Goal: Task Accomplishment & Management: Manage account settings

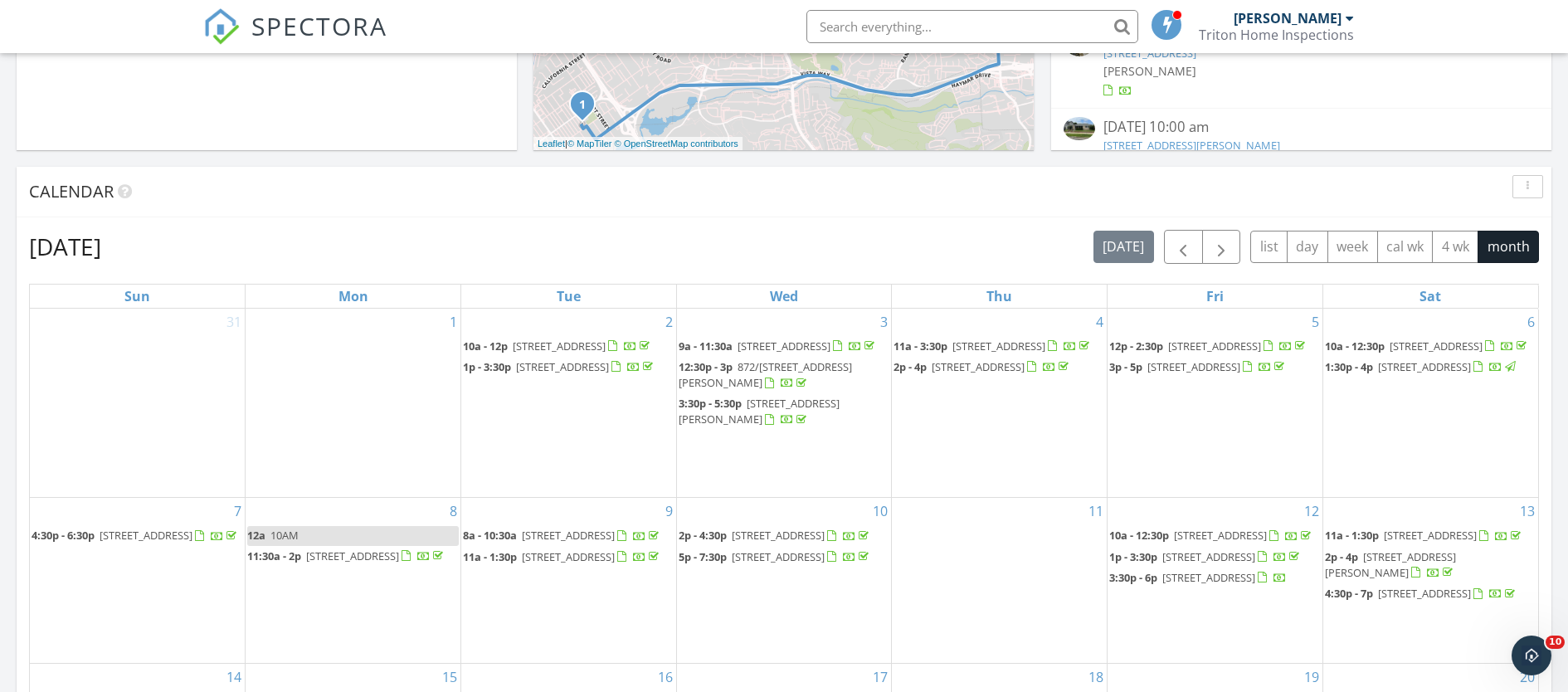
scroll to position [627, 0]
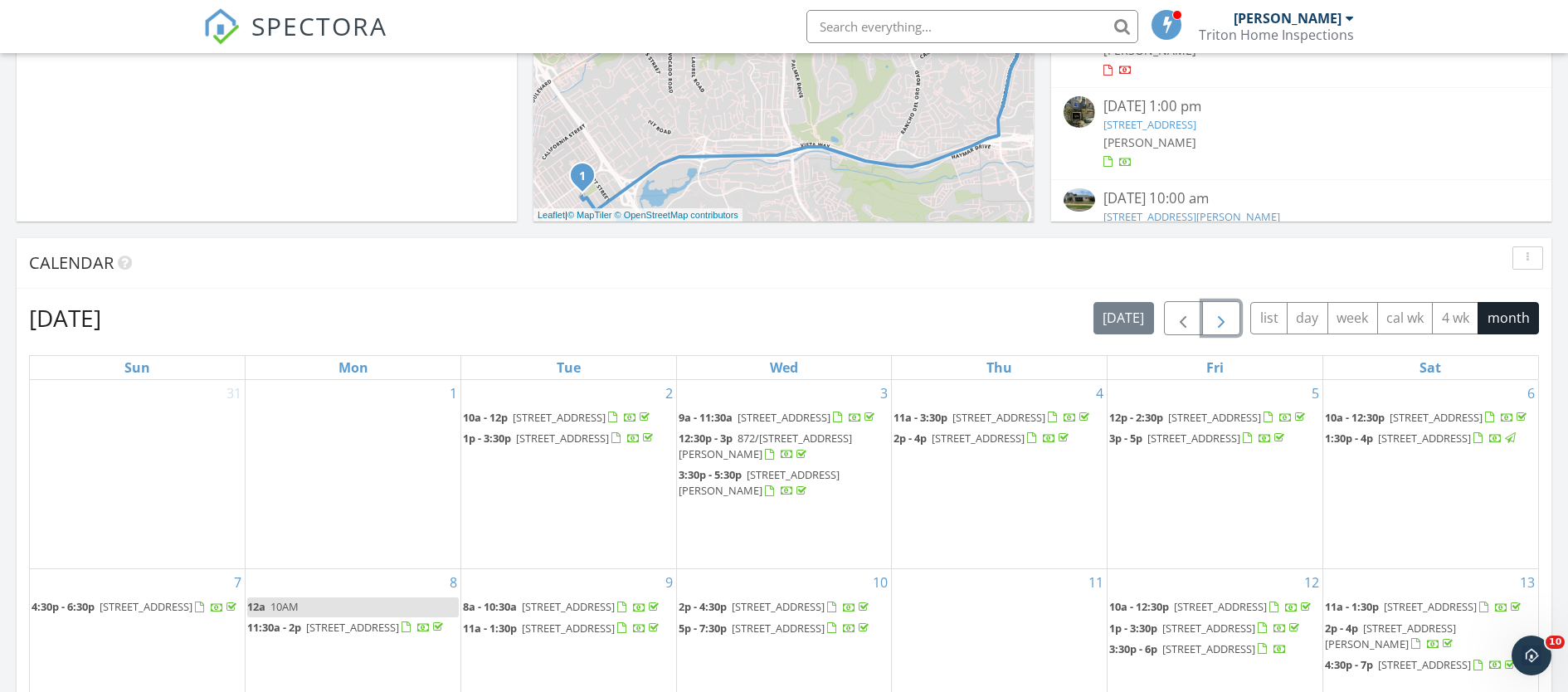
click at [1219, 316] on span "button" at bounding box center [1221, 318] width 20 height 20
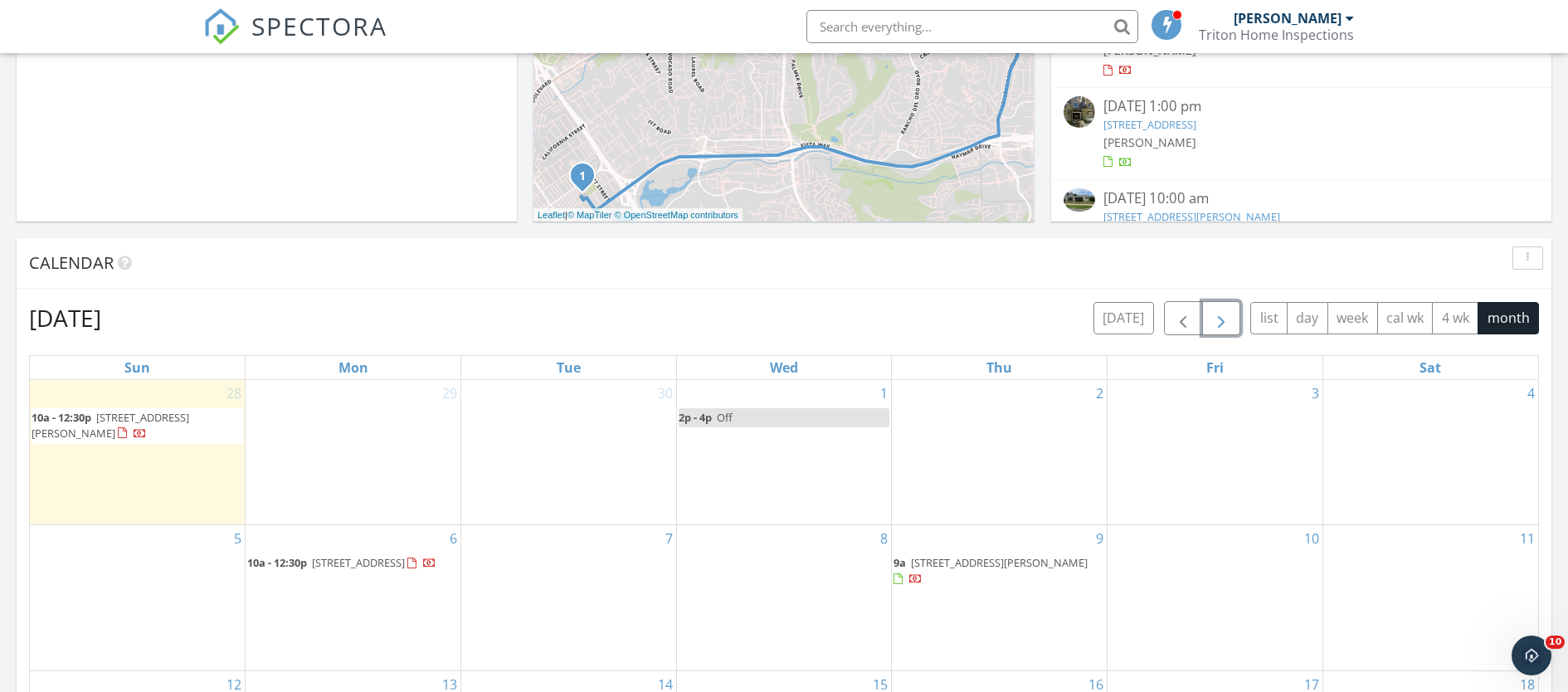
click at [388, 565] on span "2662 Roosevelt St, Carlsbad 92008" at bounding box center [357, 562] width 92 height 15
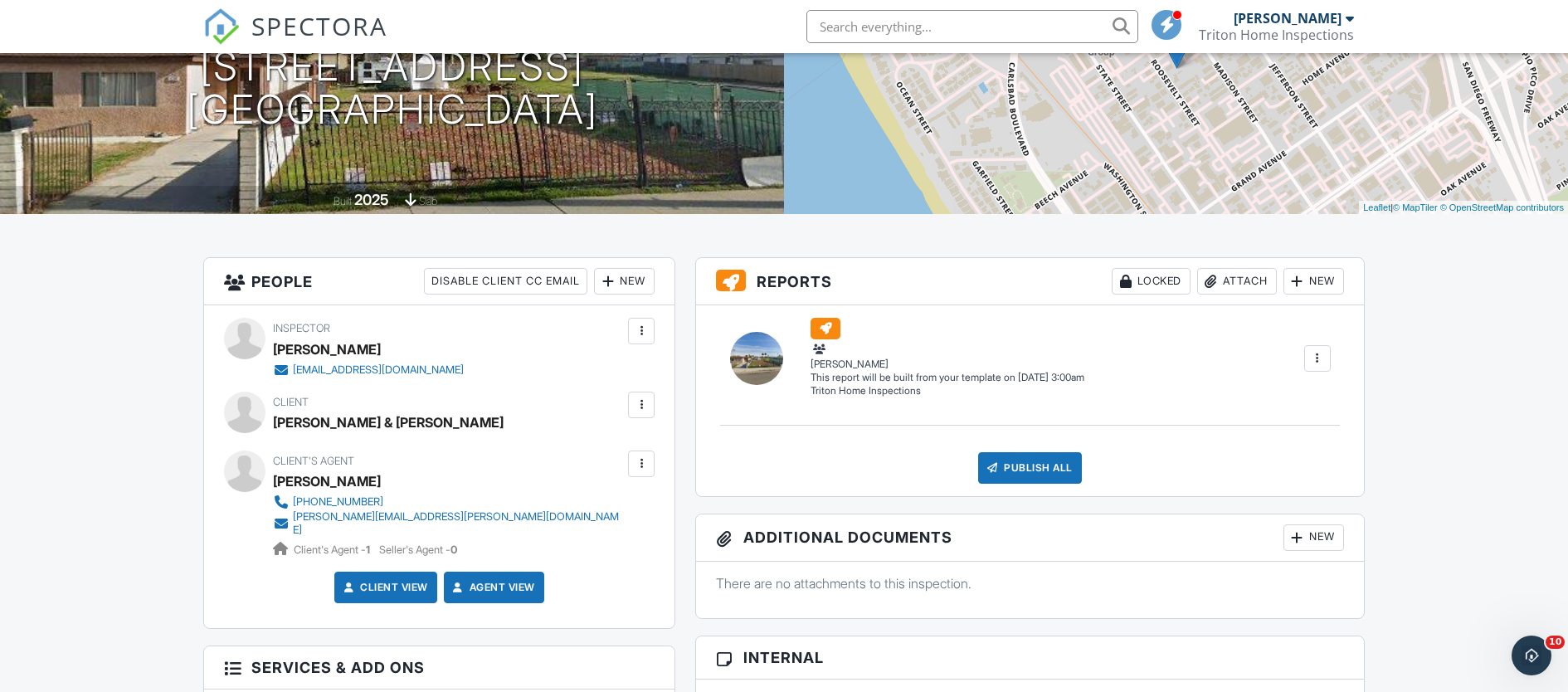
click at [637, 402] on div at bounding box center [641, 404] width 16 height 16
click at [614, 453] on li "Edit" at bounding box center [602, 456] width 85 height 42
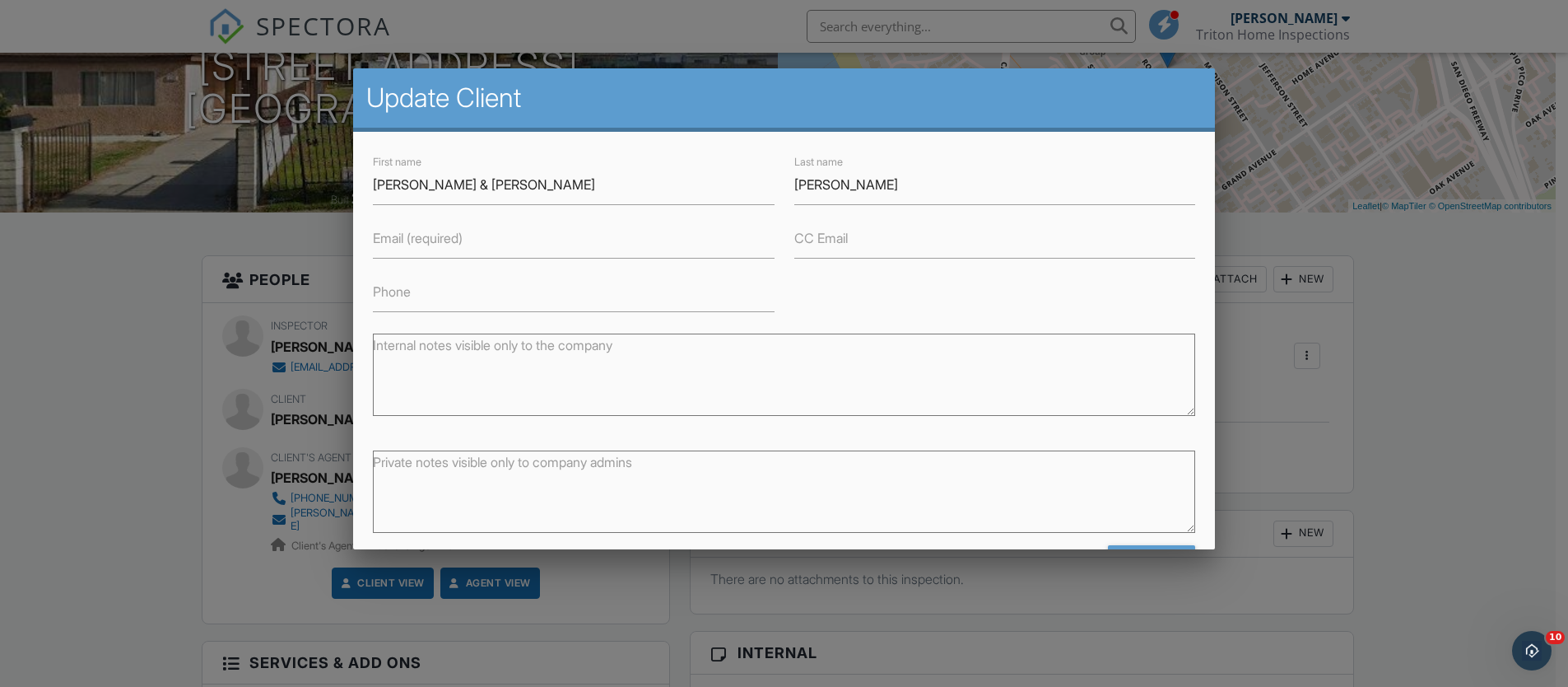
click at [57, 357] on div at bounding box center [784, 347] width 1568 height 859
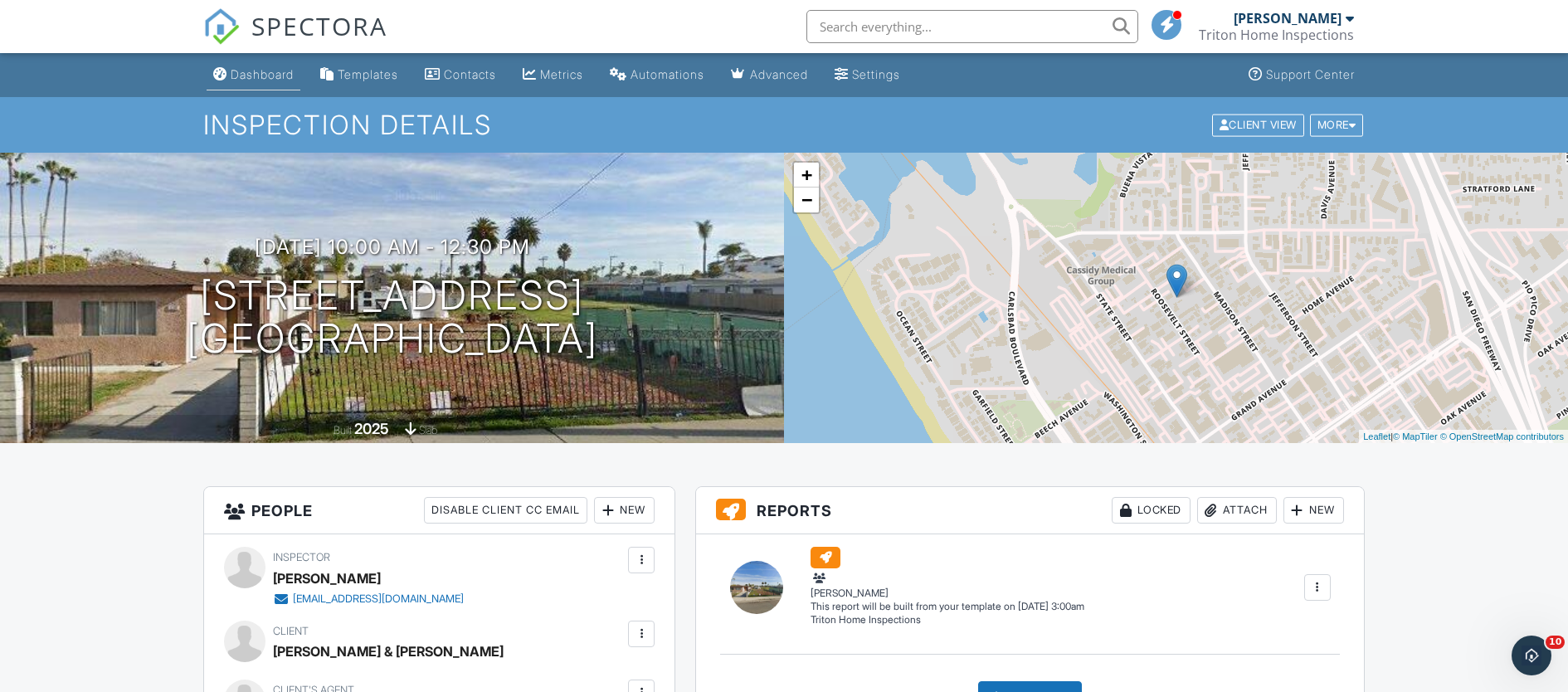
click at [259, 71] on div "Dashboard" at bounding box center [262, 74] width 63 height 14
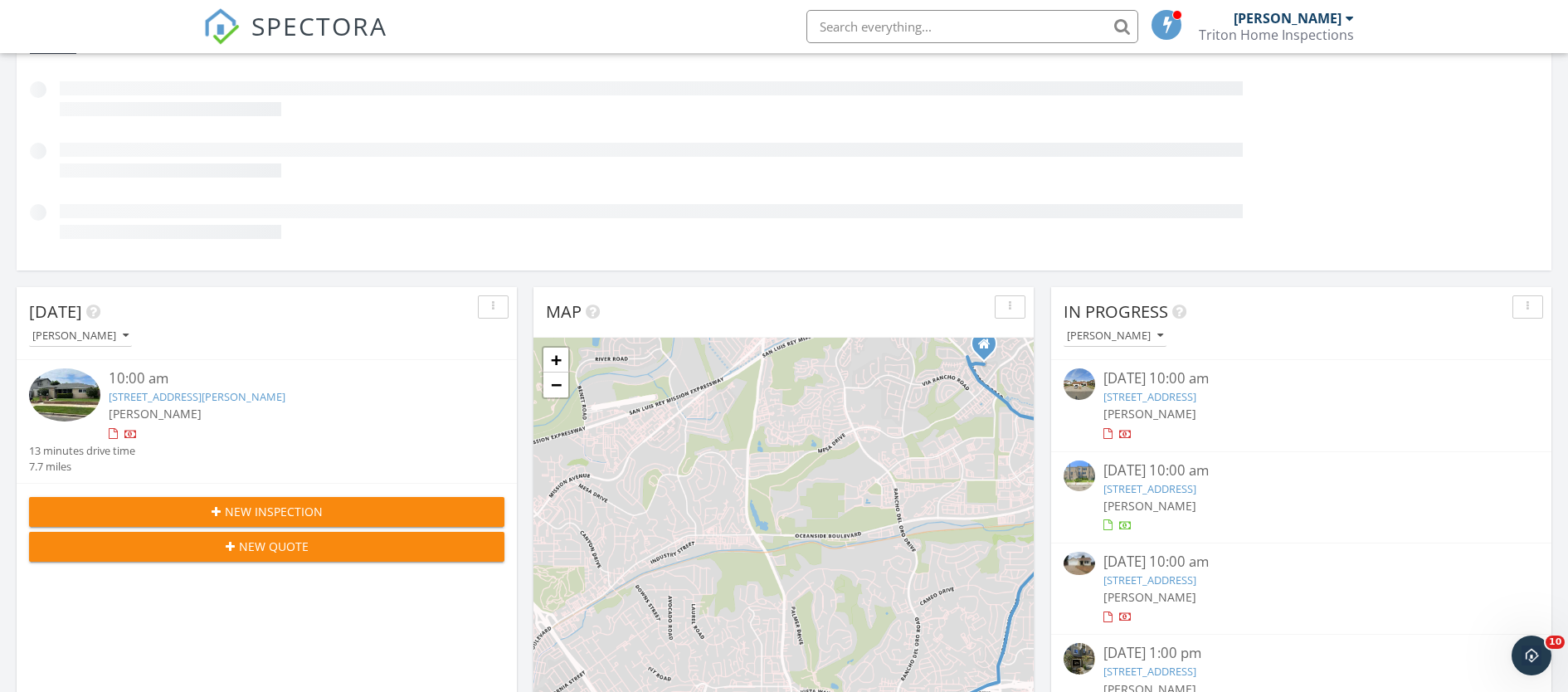
scroll to position [207, 0]
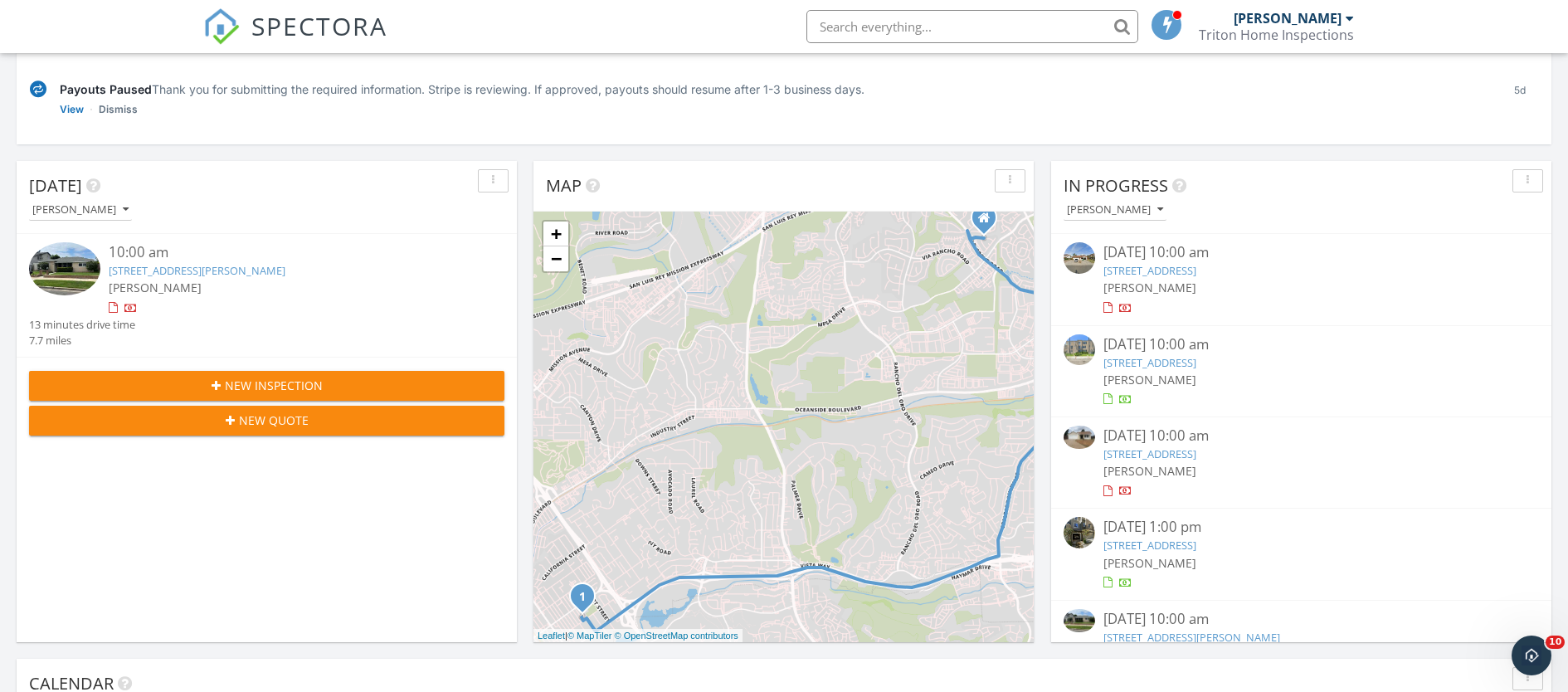
click at [271, 387] on span "New Inspection" at bounding box center [274, 385] width 98 height 17
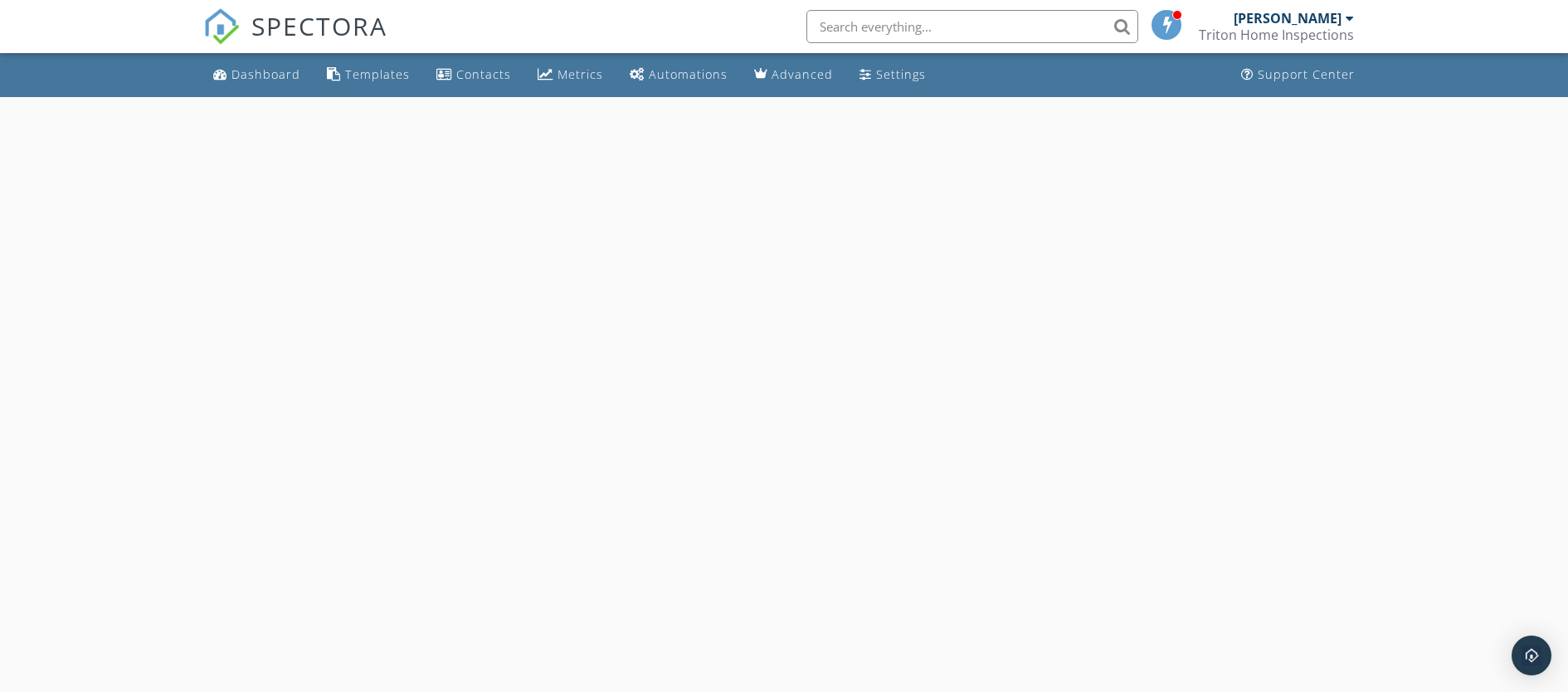
select select "8"
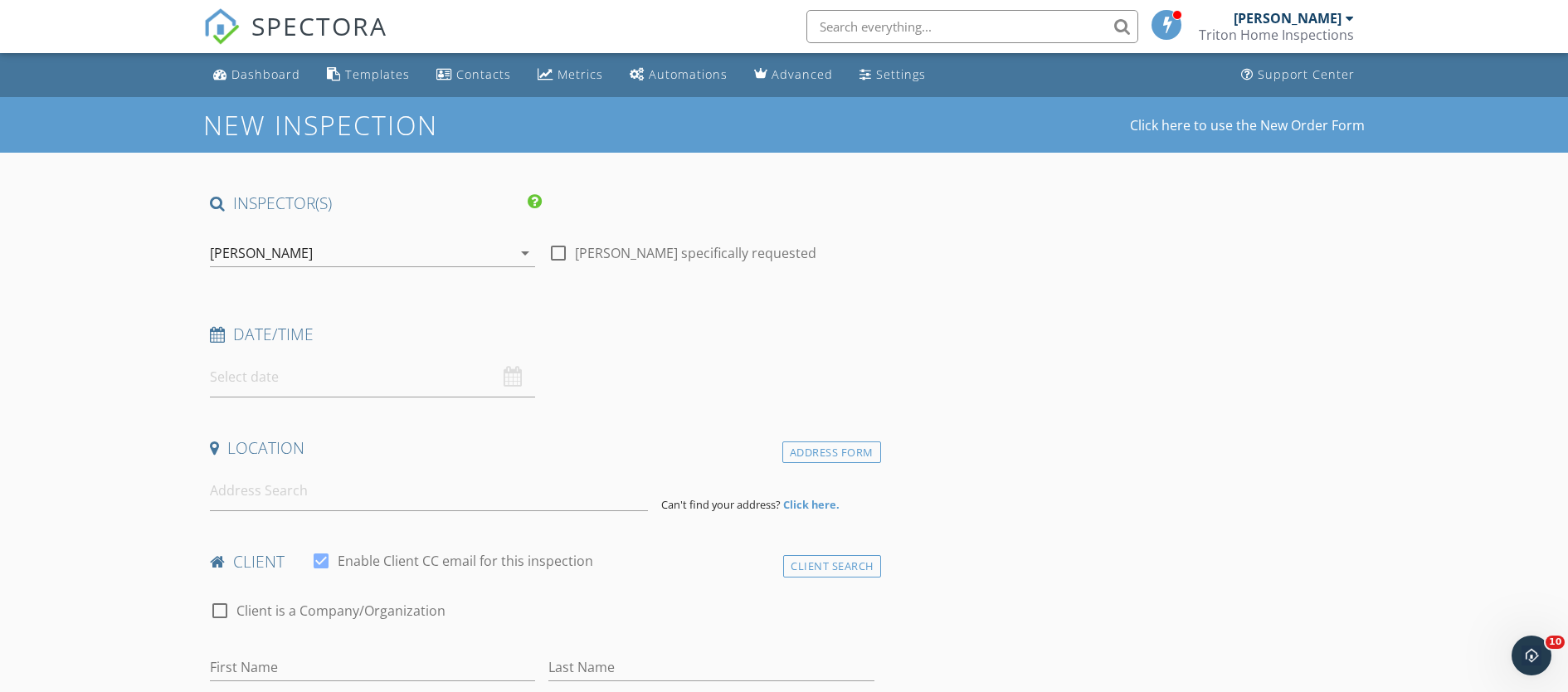
click at [258, 379] on input "text" at bounding box center [372, 377] width 325 height 41
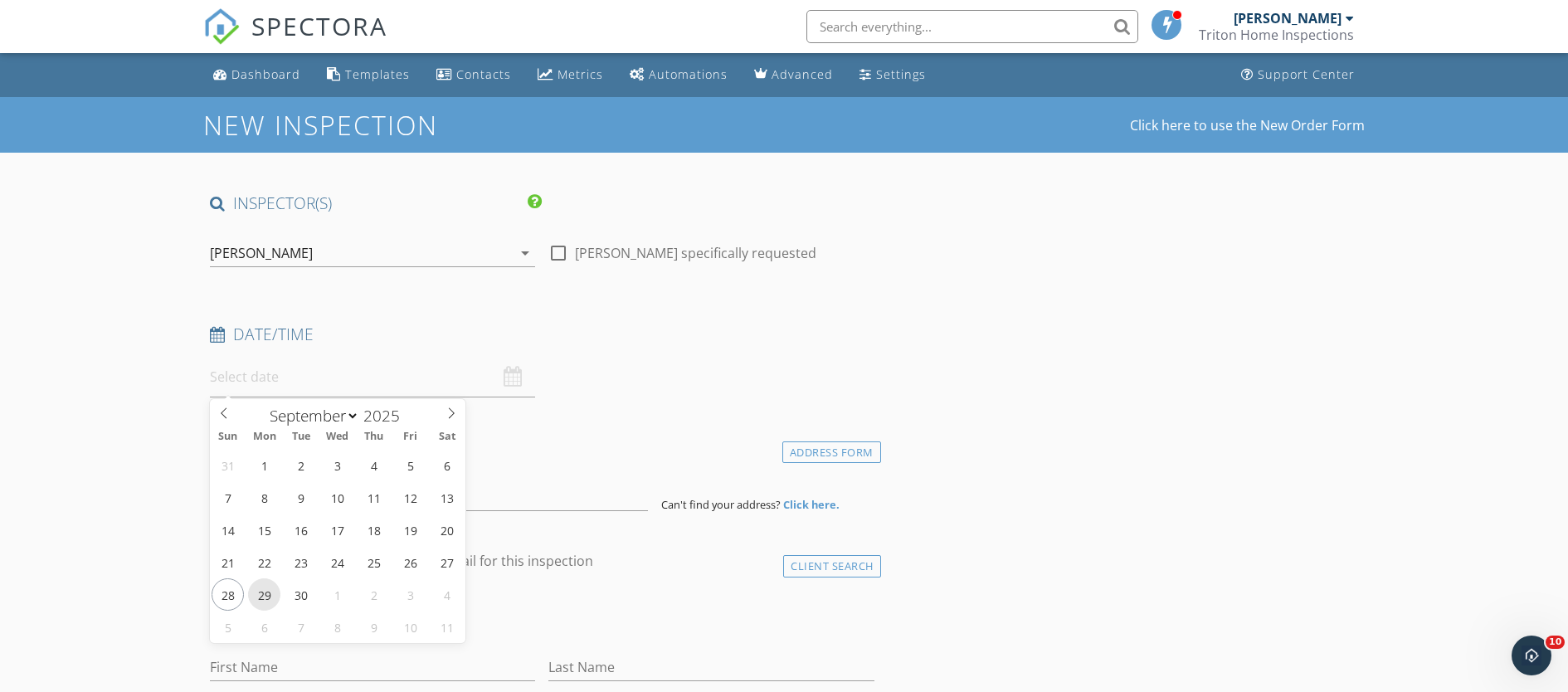
type input "09/29/2025 12:00 PM"
type input "01"
type input "09/29/2025 1:00 PM"
click at [306, 651] on span at bounding box center [306, 651] width 11 height 16
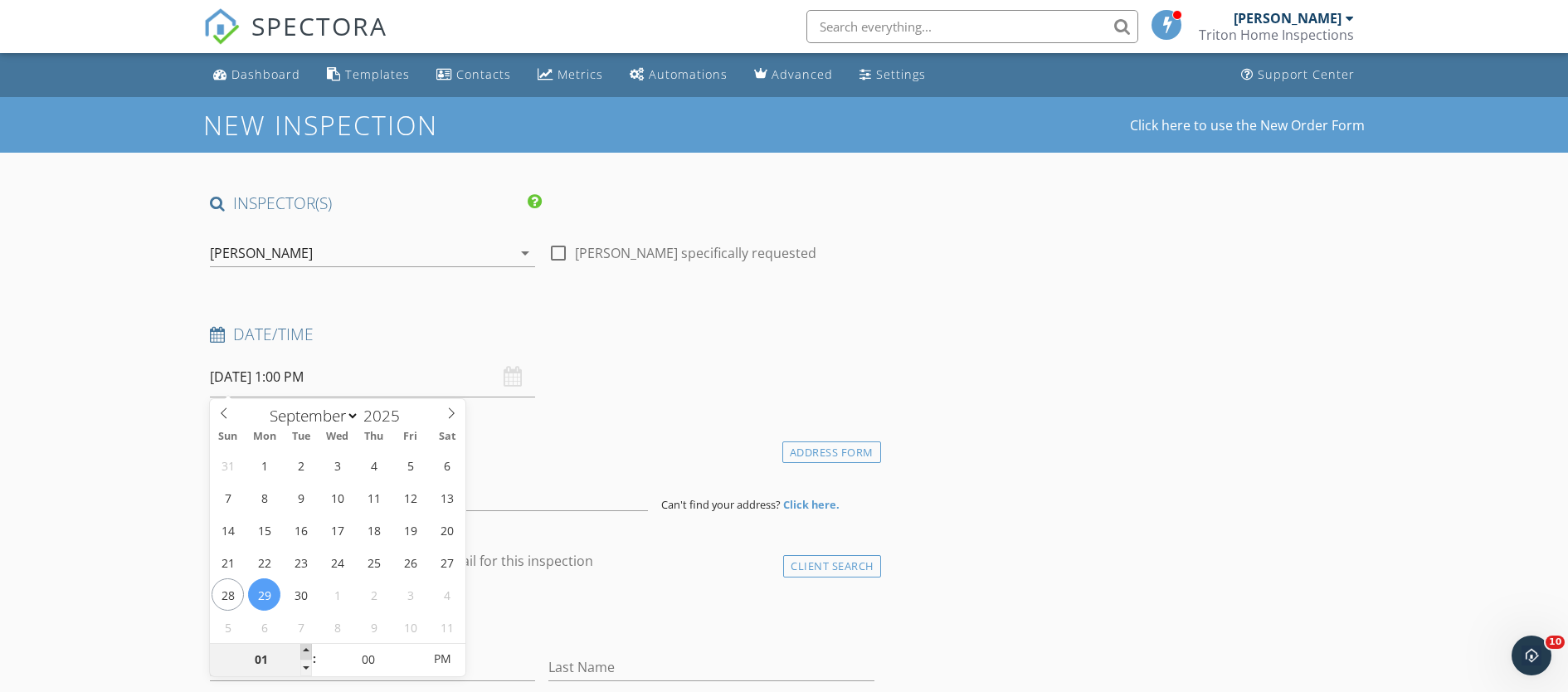
type input "02"
type input "09/29/2025 2:00 PM"
click at [307, 651] on span at bounding box center [306, 651] width 11 height 16
type input "03"
type input "09/29/2025 3:00 PM"
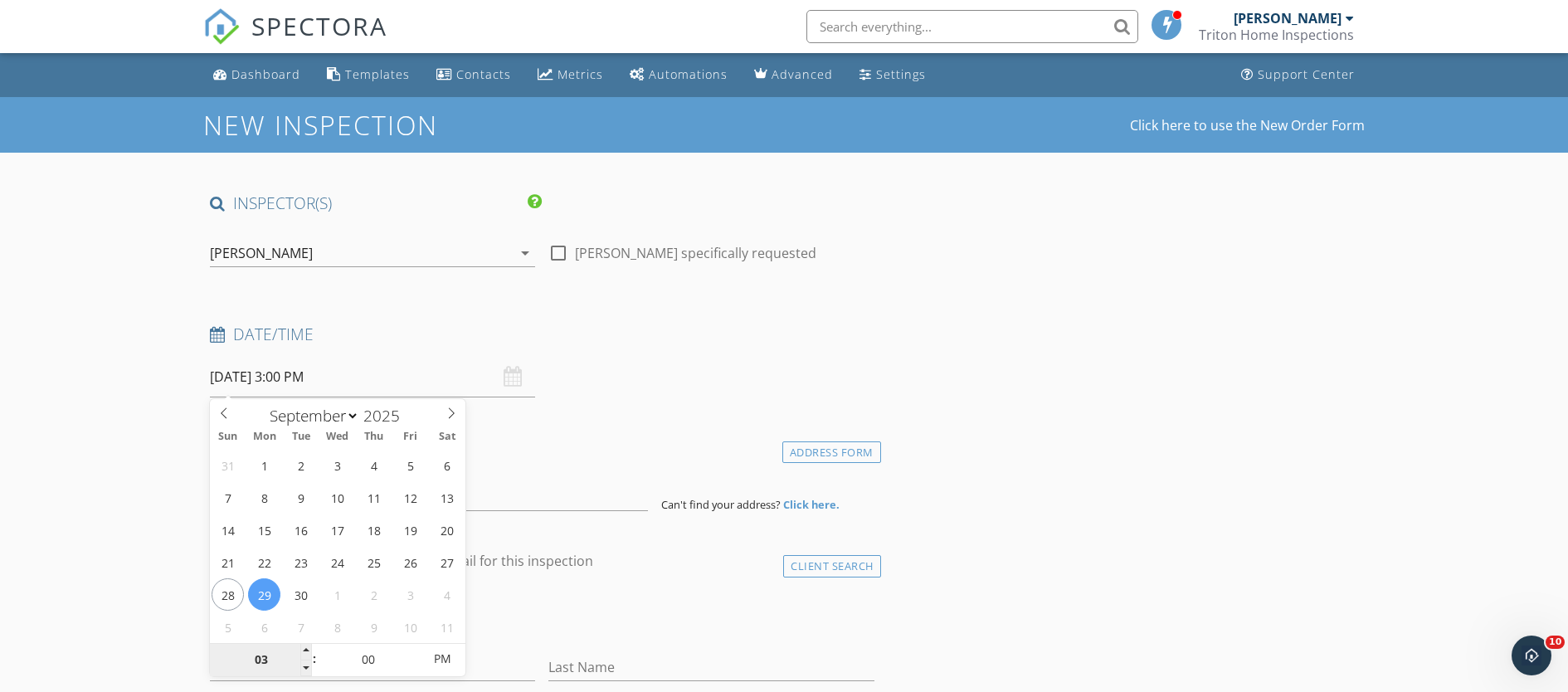
drag, startPoint x: 307, startPoint y: 651, endPoint x: 294, endPoint y: 647, distance: 13.6
click at [308, 651] on span at bounding box center [306, 651] width 11 height 16
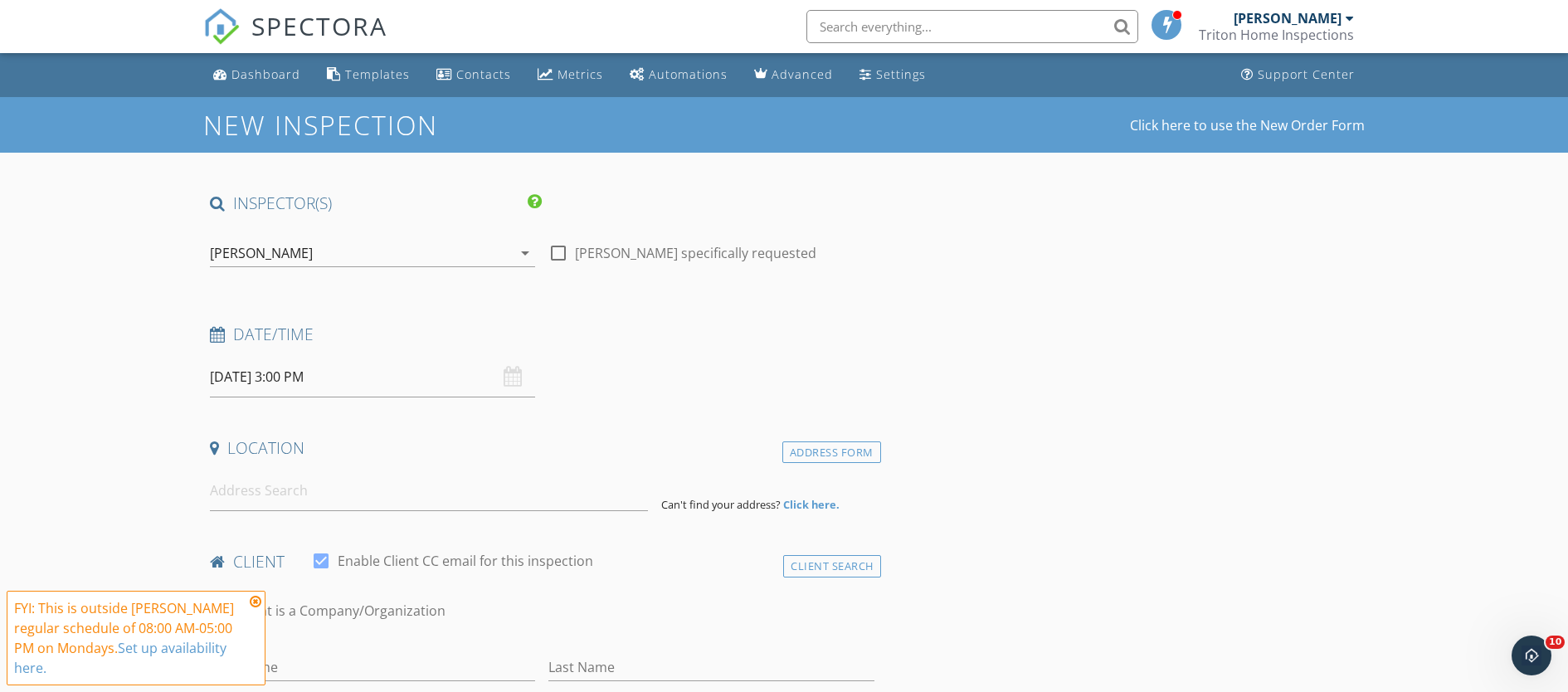
click at [96, 606] on span "FYI: This is outside Kenneth Stoermer's regular schedule of 08:00 AM-05:00 PM o…" at bounding box center [136, 638] width 259 height 94
click at [304, 484] on input at bounding box center [429, 491] width 438 height 41
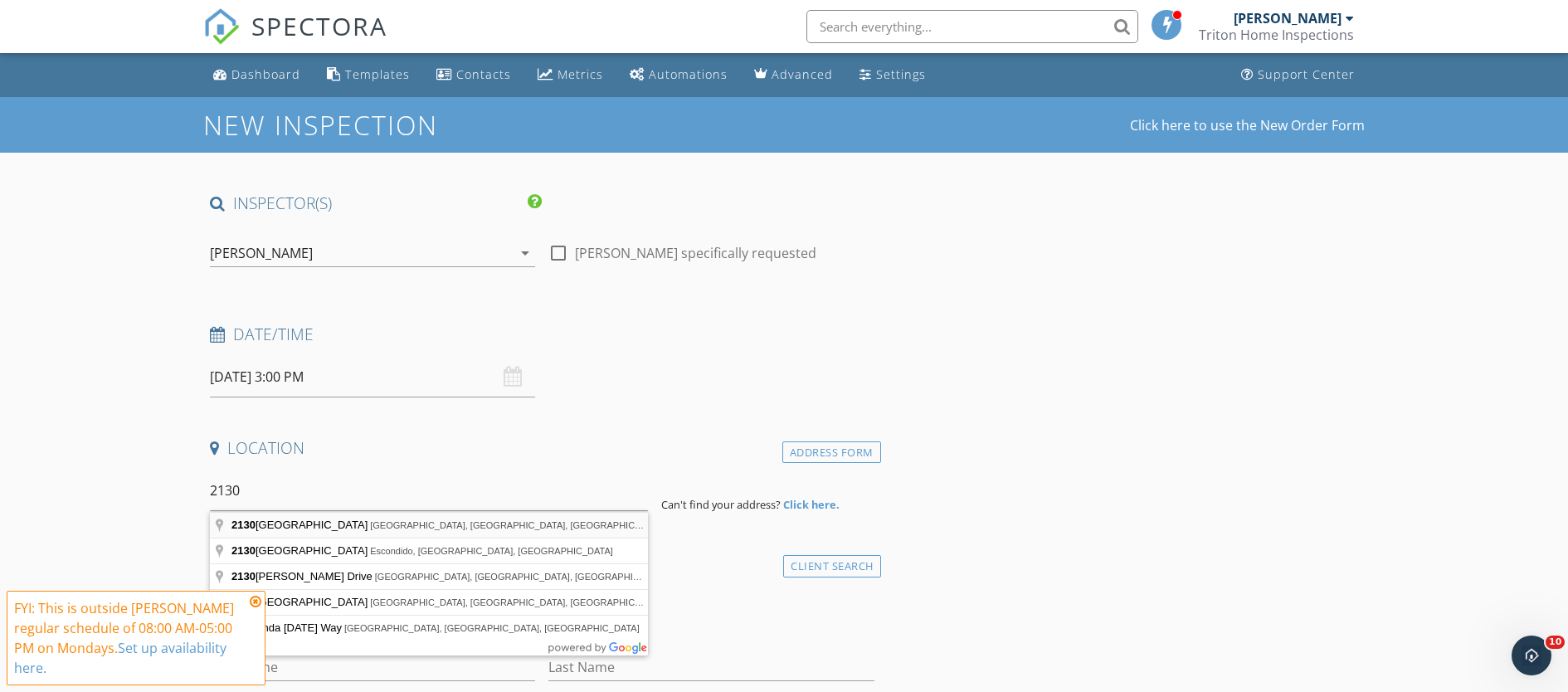
type input "2130 Sunset Drive, Vista, CA, USA"
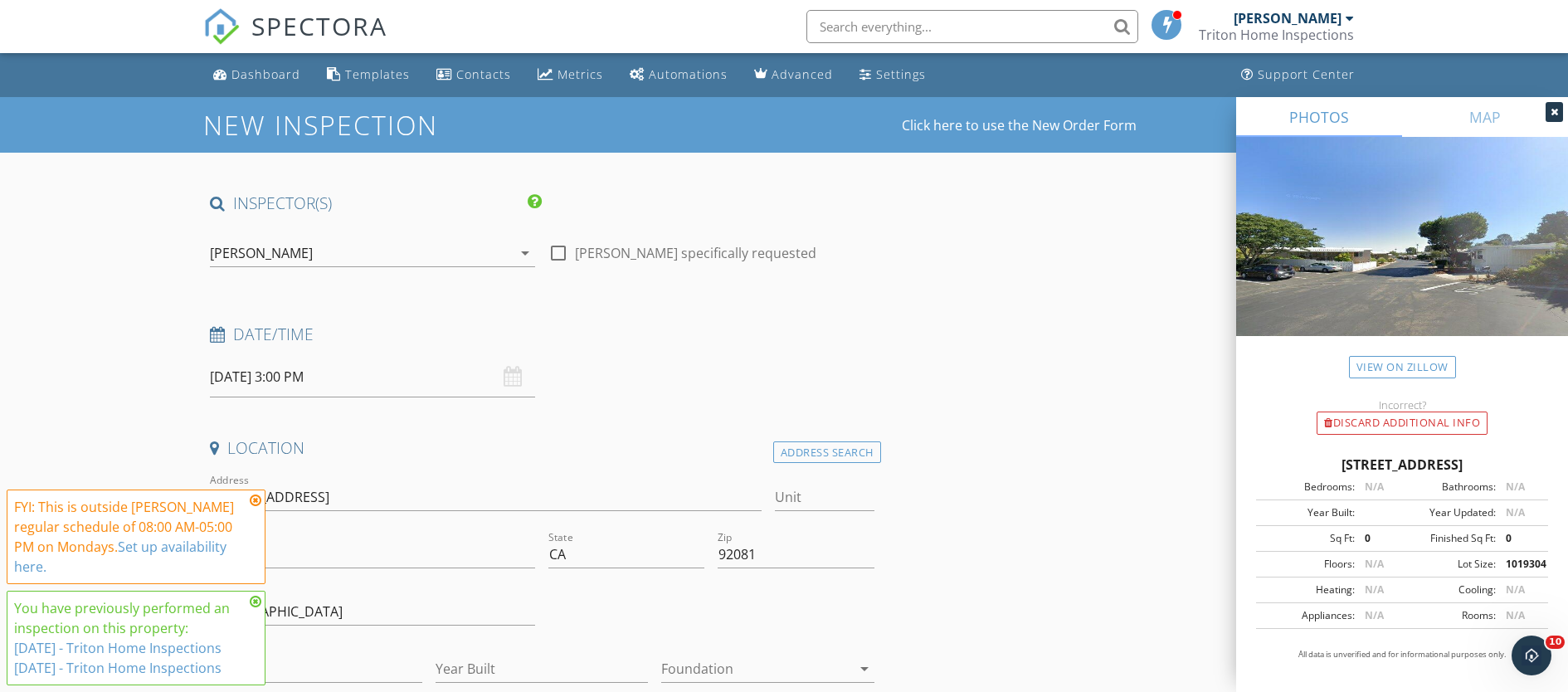
click at [255, 497] on icon at bounding box center [255, 500] width 11 height 13
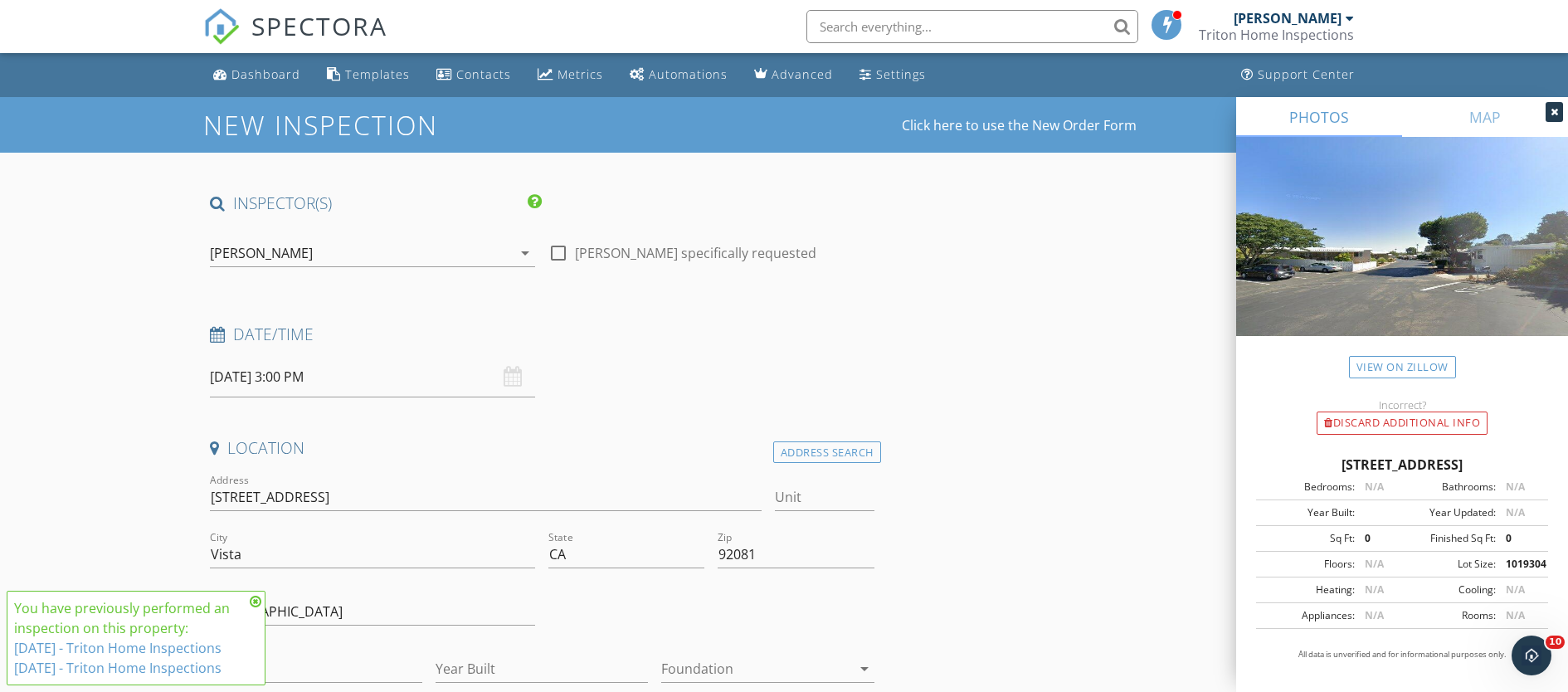
click at [258, 599] on icon at bounding box center [255, 601] width 11 height 13
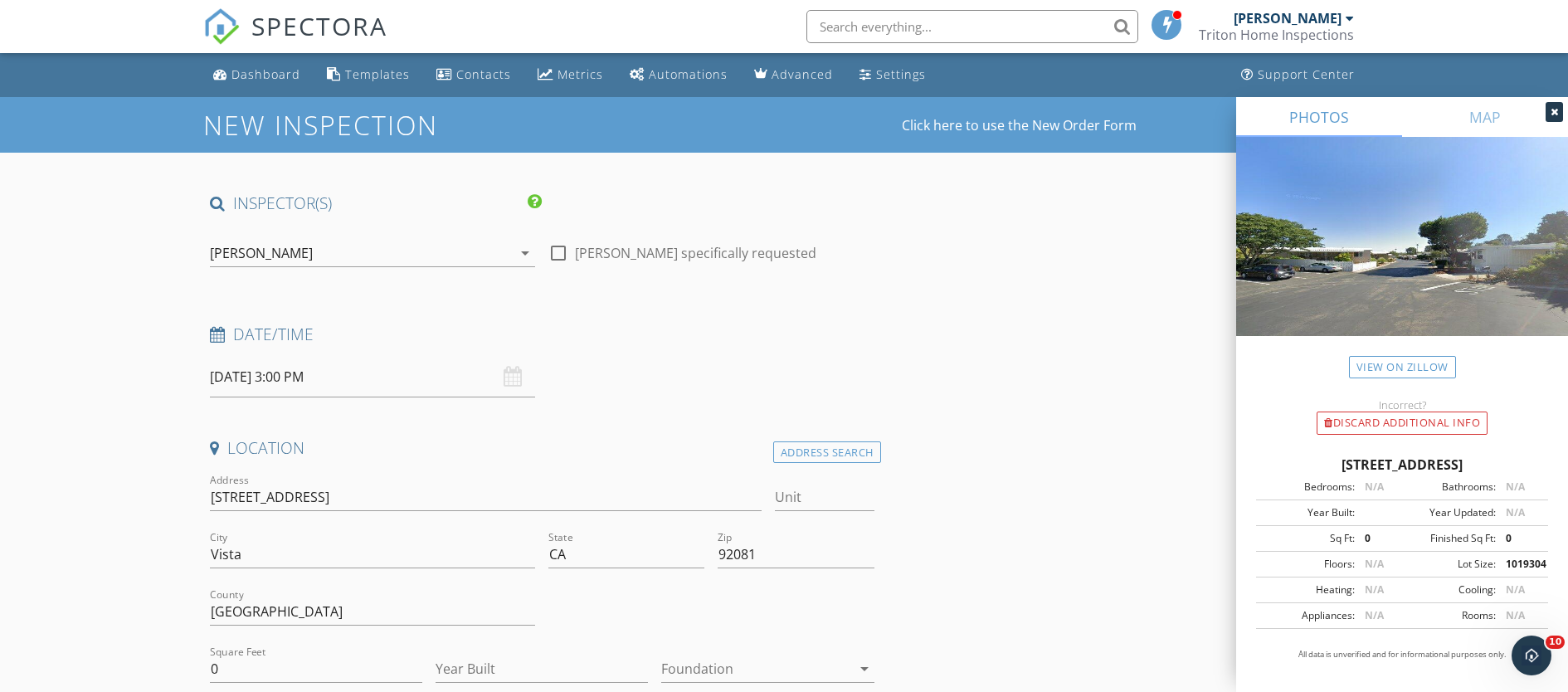
click at [812, 477] on div "Unit" at bounding box center [825, 500] width 99 height 54
drag, startPoint x: 805, startPoint y: 489, endPoint x: 826, endPoint y: 471, distance: 27.7
click at [806, 488] on input "Unit" at bounding box center [825, 497] width 99 height 28
type input "Spc"
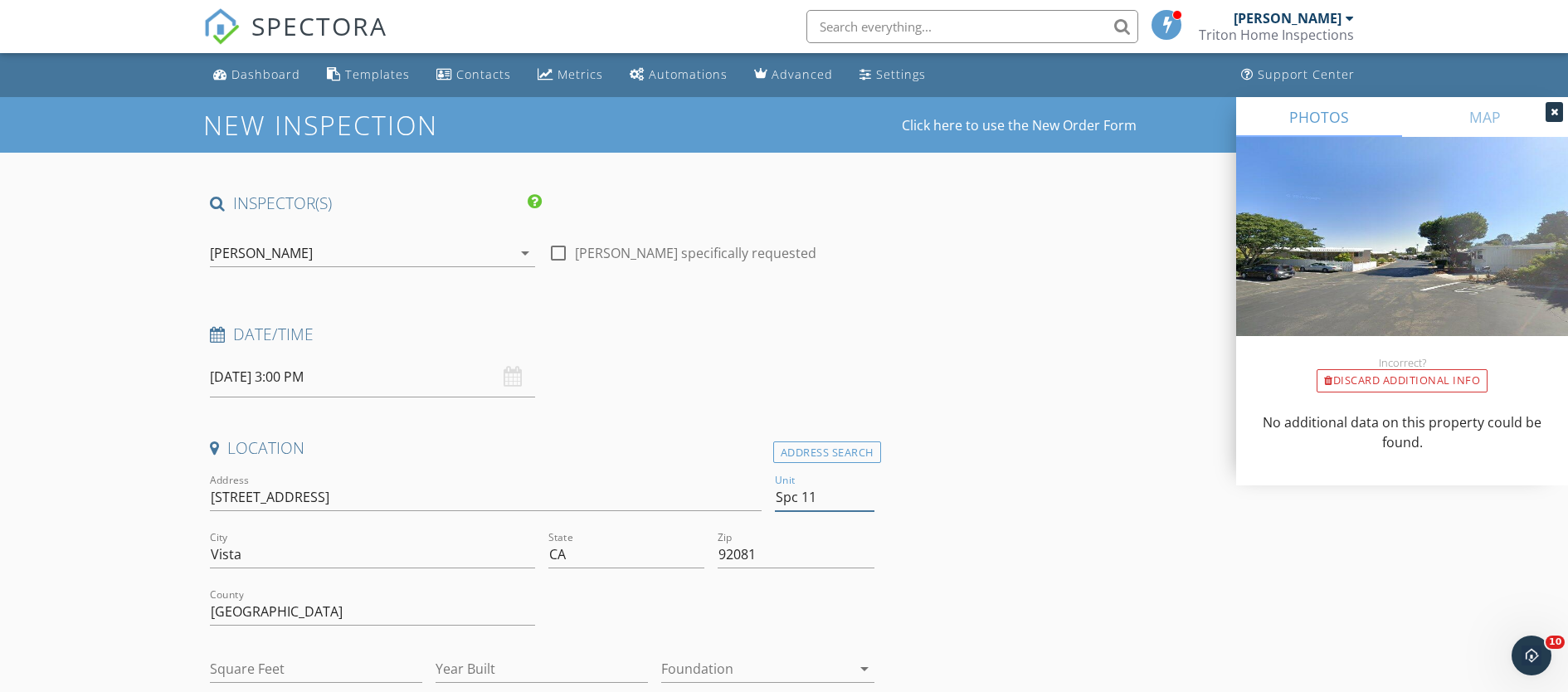
type input "Spc 117"
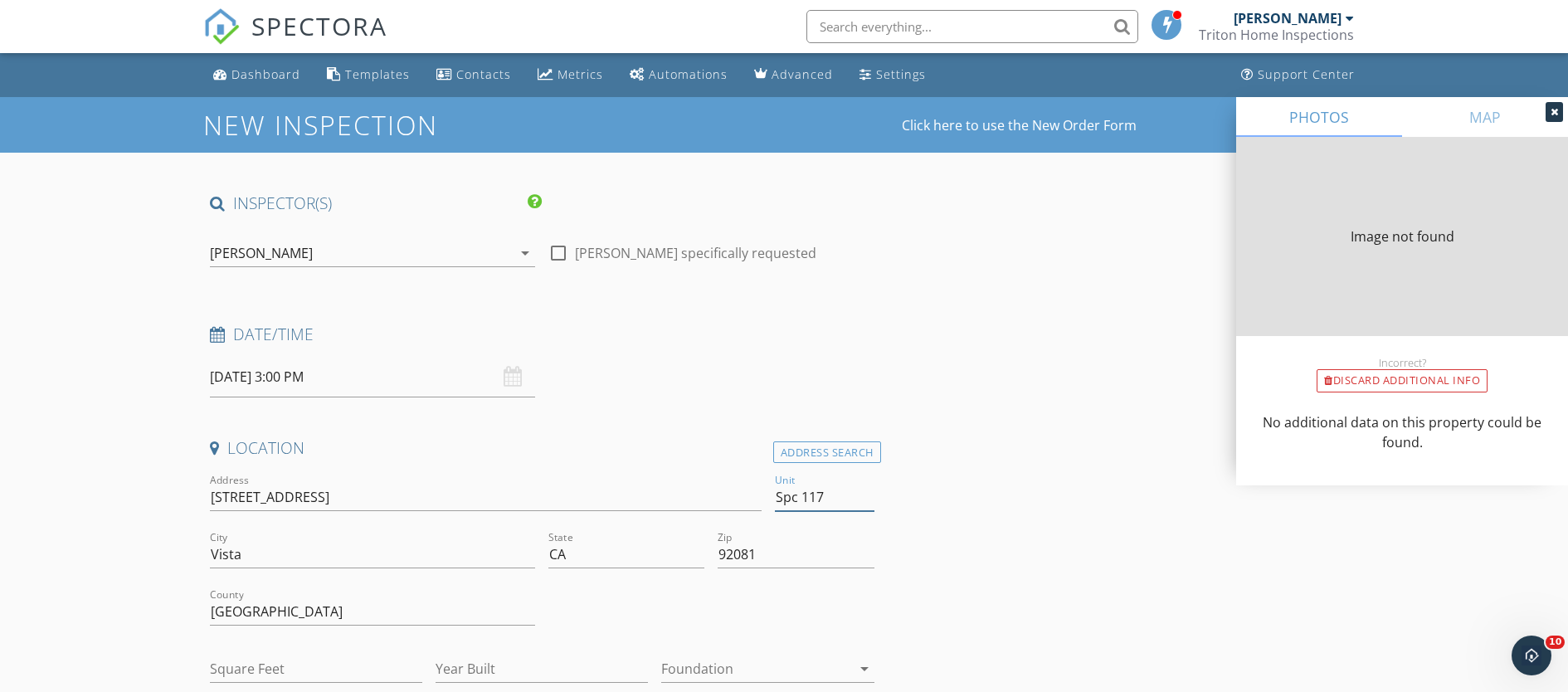
type input "0"
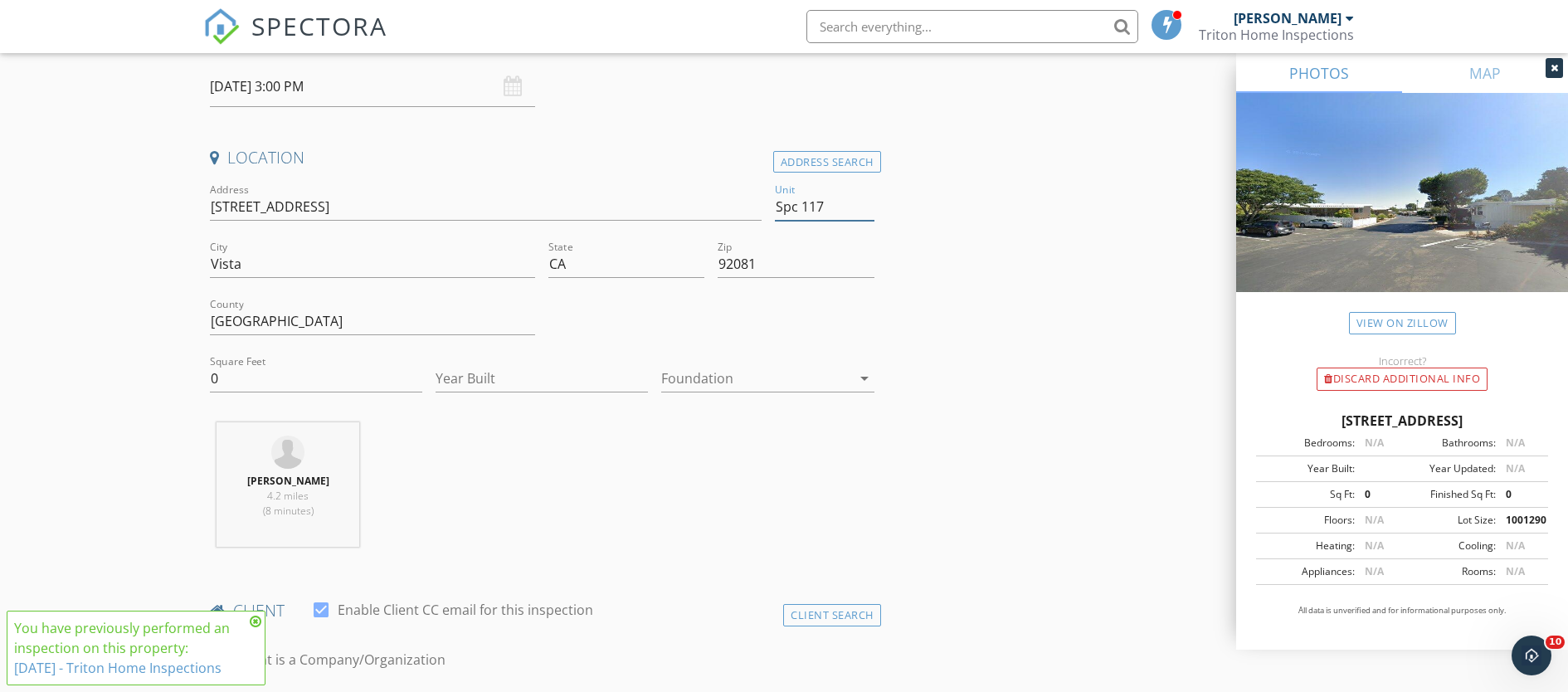
scroll to position [292, 0]
type input "Spc 117"
click at [254, 619] on icon at bounding box center [255, 621] width 11 height 13
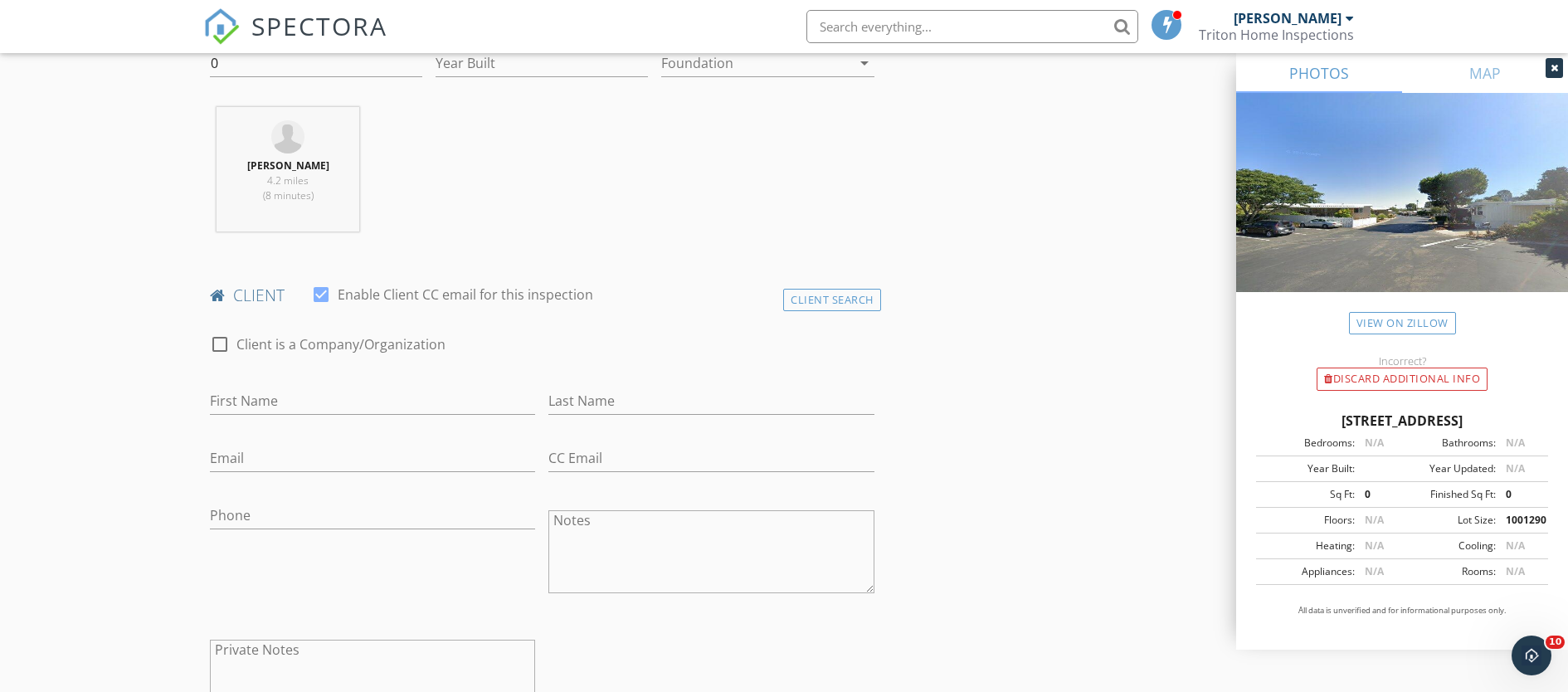
scroll to position [606, 0]
click at [241, 399] on input "First Name" at bounding box center [372, 400] width 325 height 28
type input "Ashley"
drag, startPoint x: 261, startPoint y: 406, endPoint x: 181, endPoint y: 406, distance: 80.0
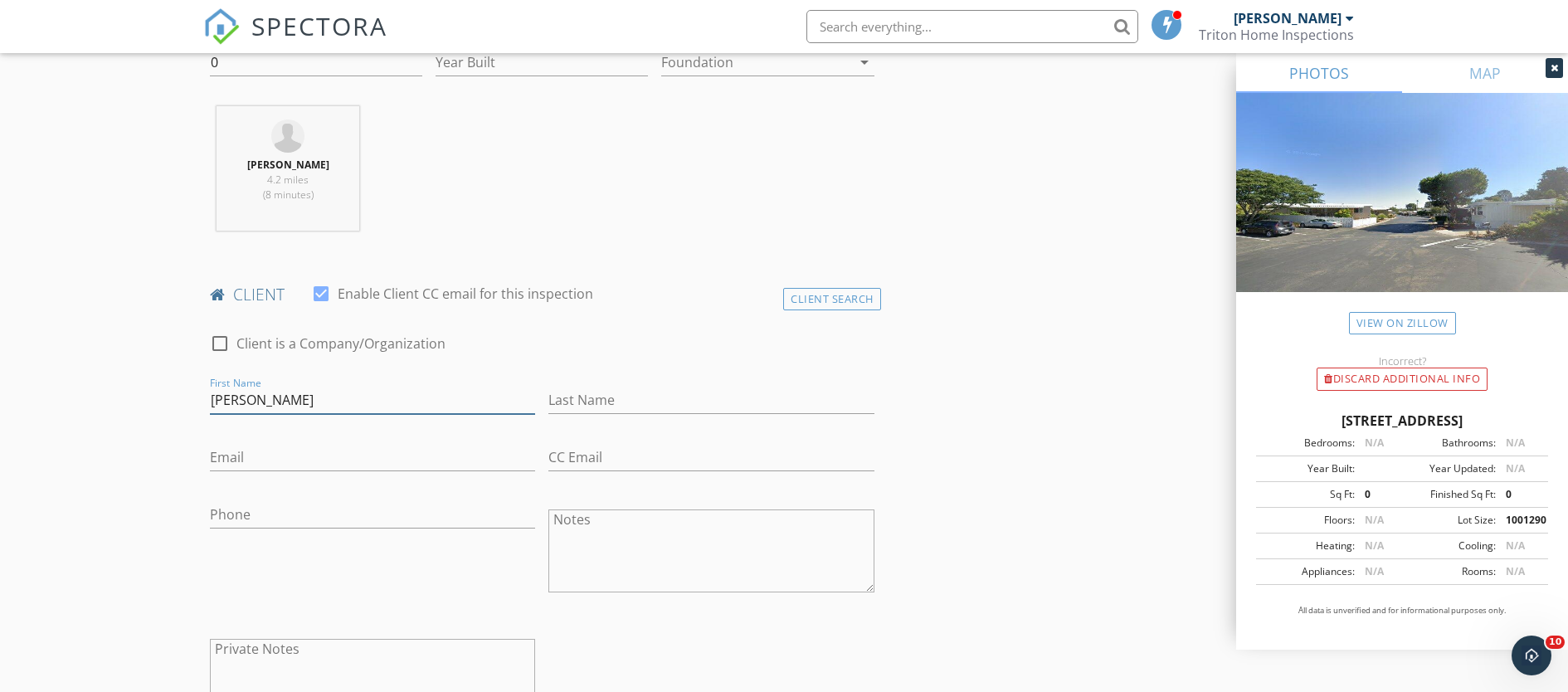
type input "[PERSON_NAME]"
type input "Wininings"
click at [286, 463] on input "Email" at bounding box center [372, 458] width 325 height 28
type input "[EMAIL_ADDRESS][DOMAIN_NAME]"
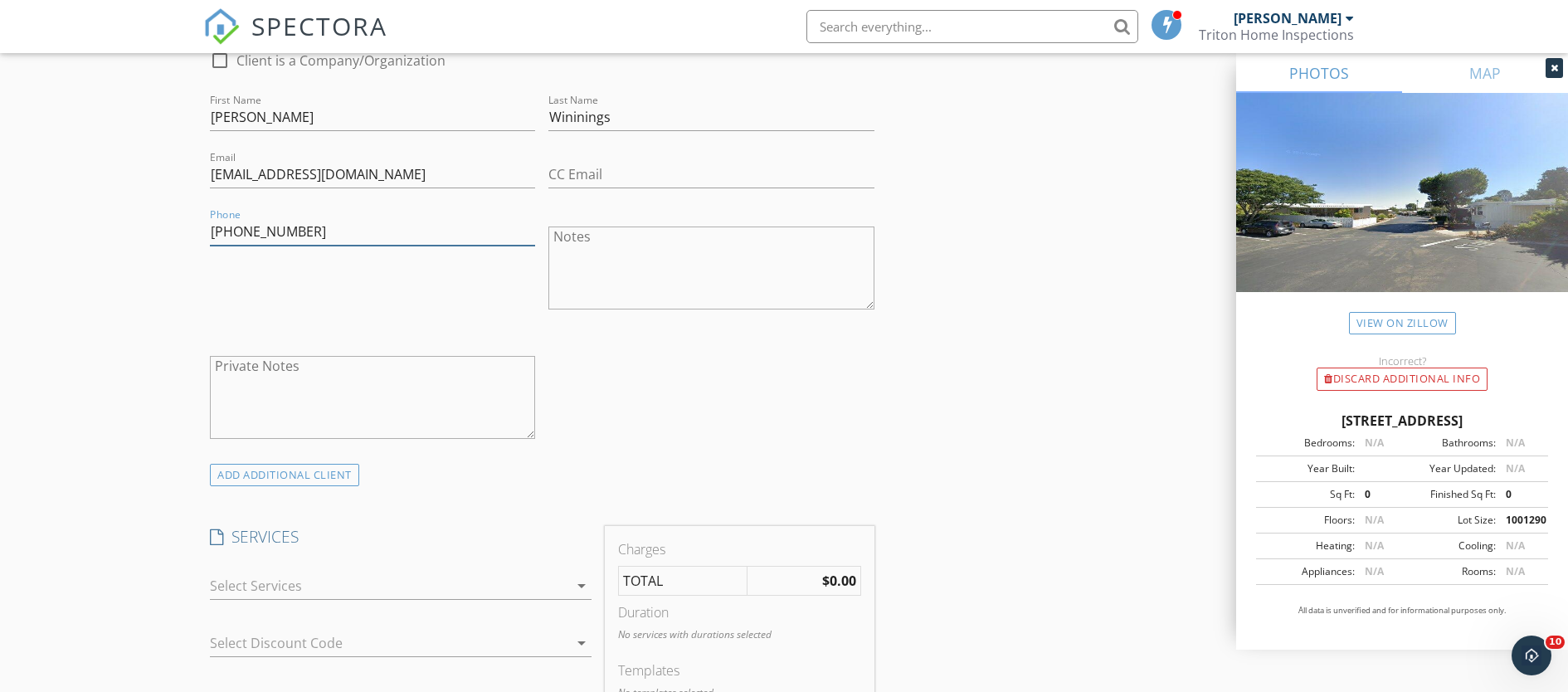
scroll to position [1034, 0]
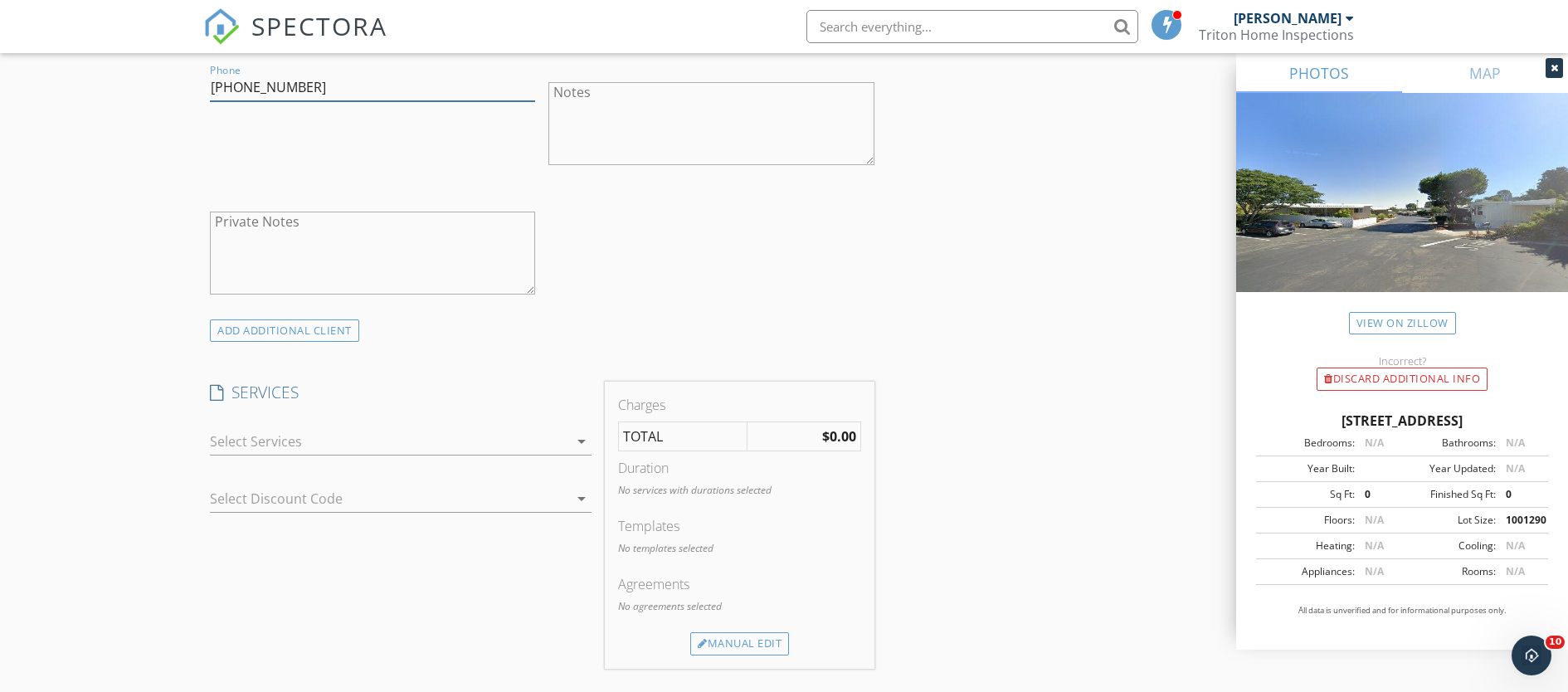
type input "[PHONE_NUMBER]"
click at [275, 426] on div "check_box_outline_blank Condo Inspection check_box_outline_blank Manufactured/M…" at bounding box center [400, 445] width 381 height 54
click at [277, 439] on div at bounding box center [389, 441] width 358 height 27
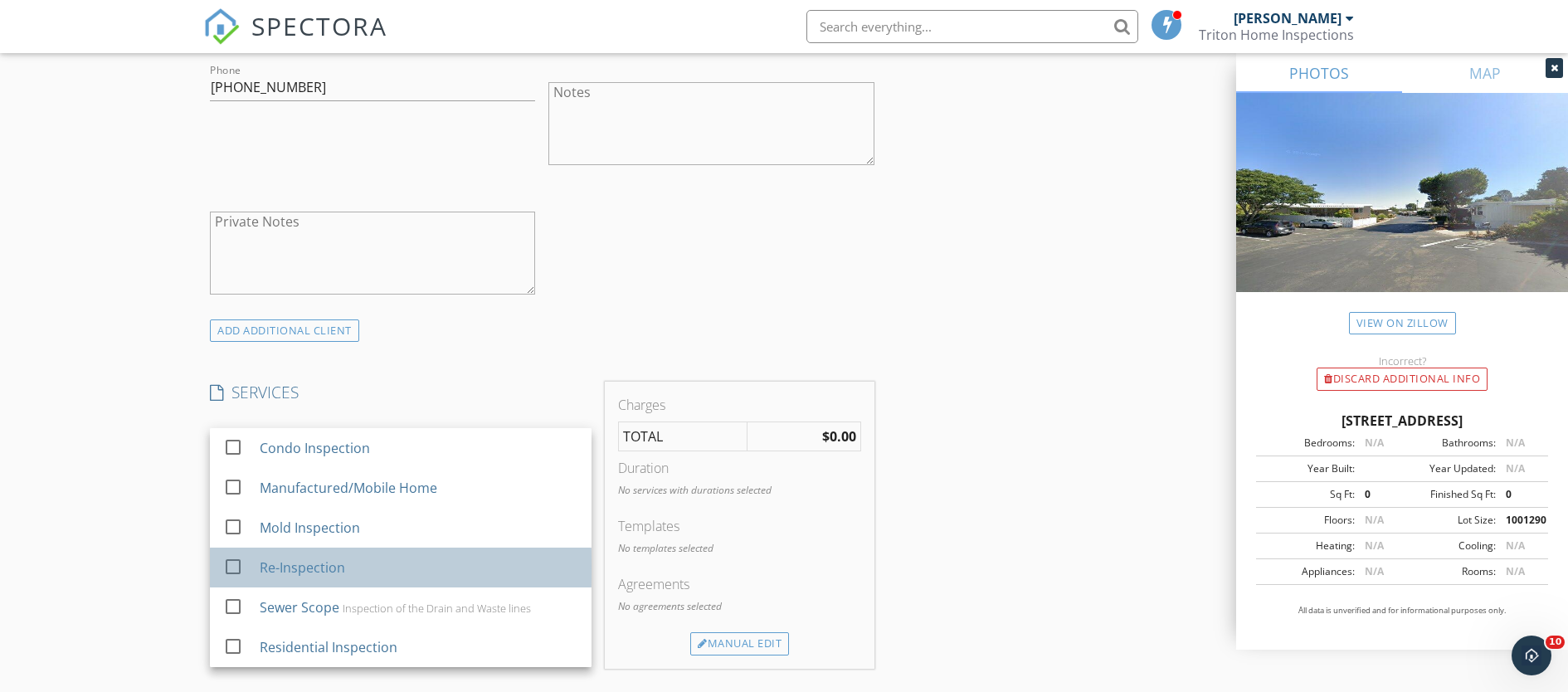
click at [259, 565] on div "Re-Inspection" at bounding box center [302, 567] width 86 height 20
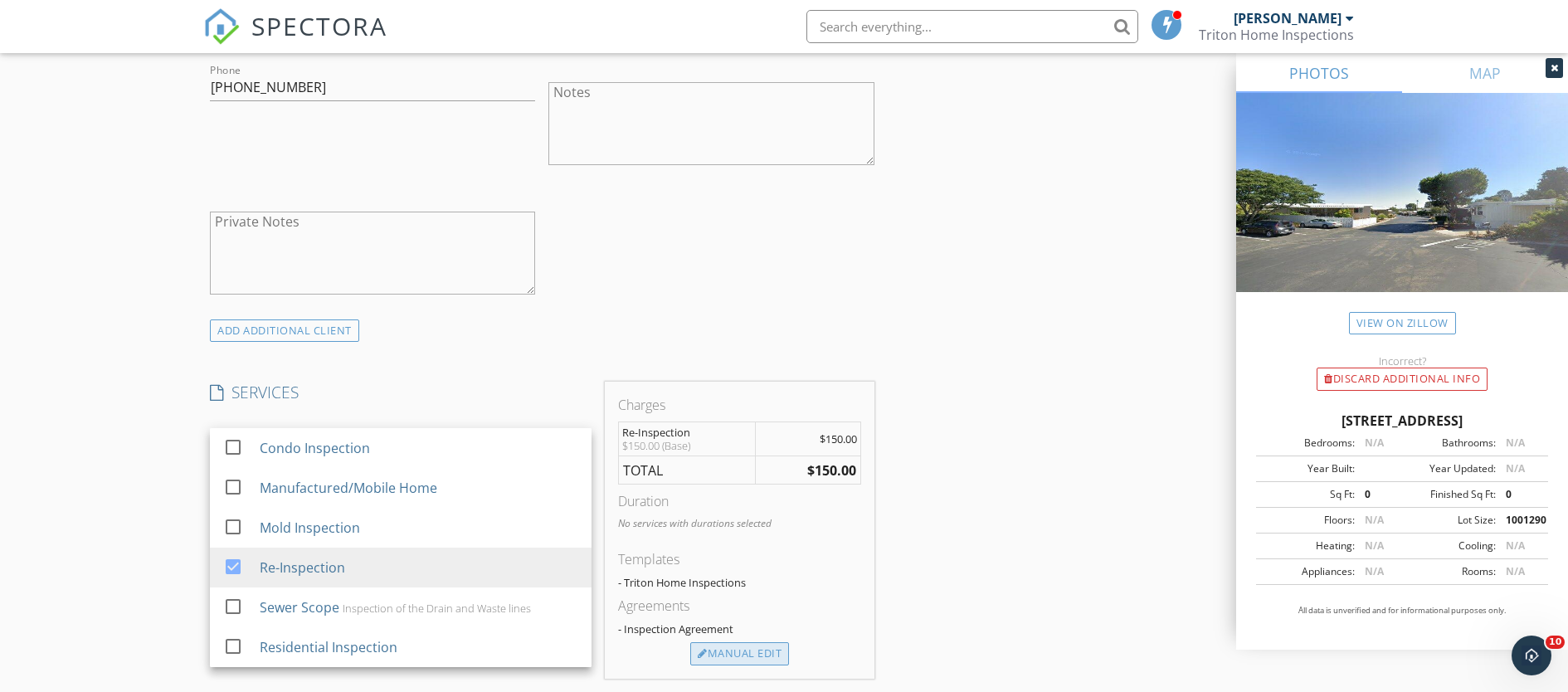
click at [720, 656] on div "Manual Edit" at bounding box center [740, 654] width 99 height 23
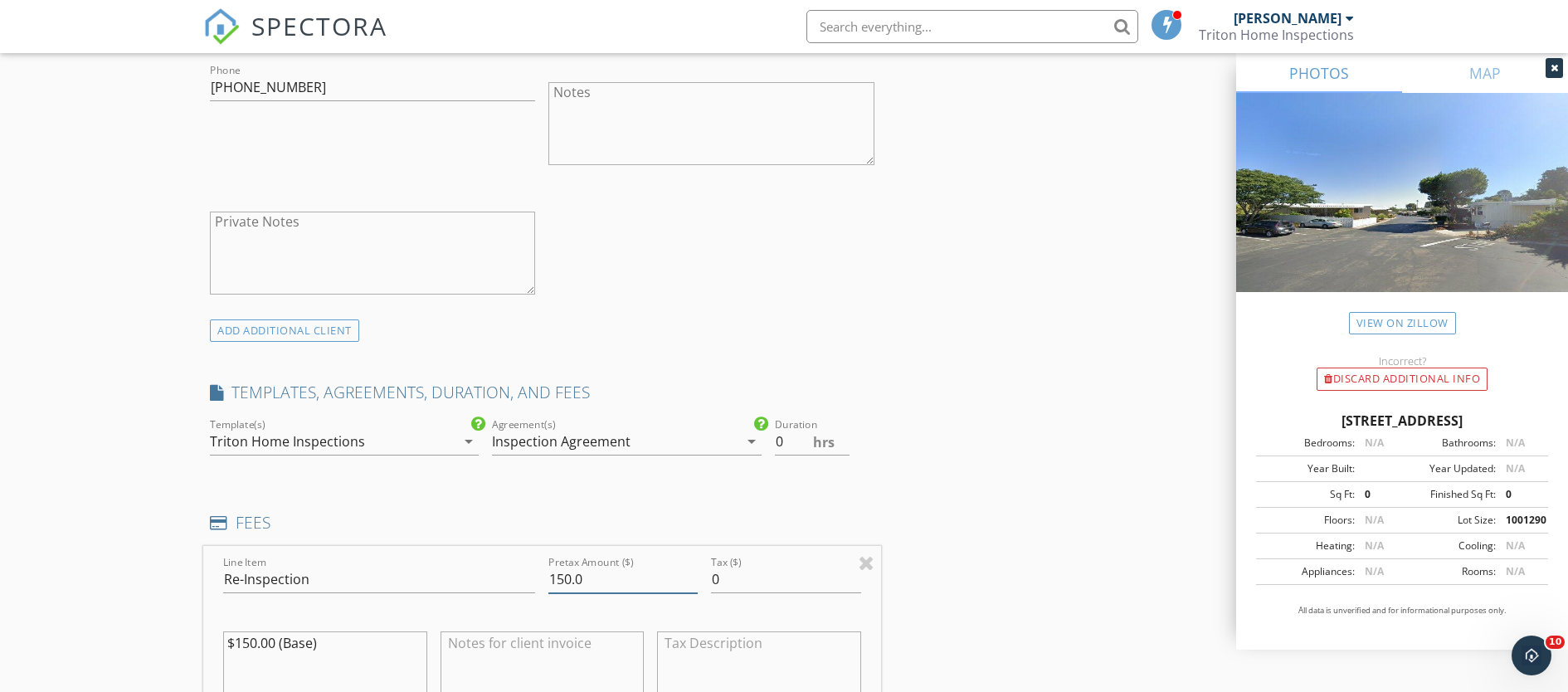
click at [562, 573] on input "150.0" at bounding box center [622, 580] width 150 height 28
type input "100.0"
drag, startPoint x: 589, startPoint y: 583, endPoint x: 484, endPoint y: 554, distance: 108.9
click at [483, 558] on div "Line Item Re-Inspection Pretax Amount ($) 100.0 Tax ($) 0 $150.00 (Base)" at bounding box center [541, 646] width 678 height 200
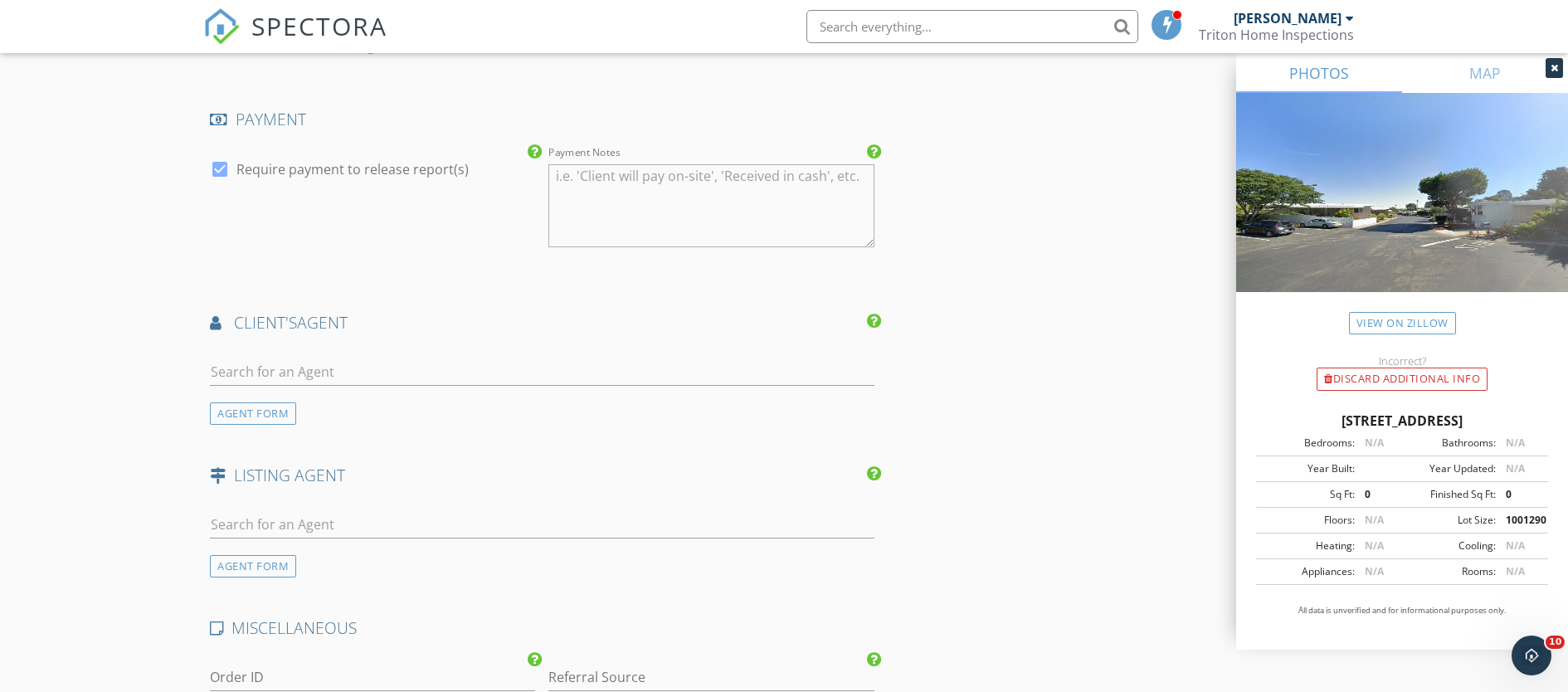
scroll to position [1933, 0]
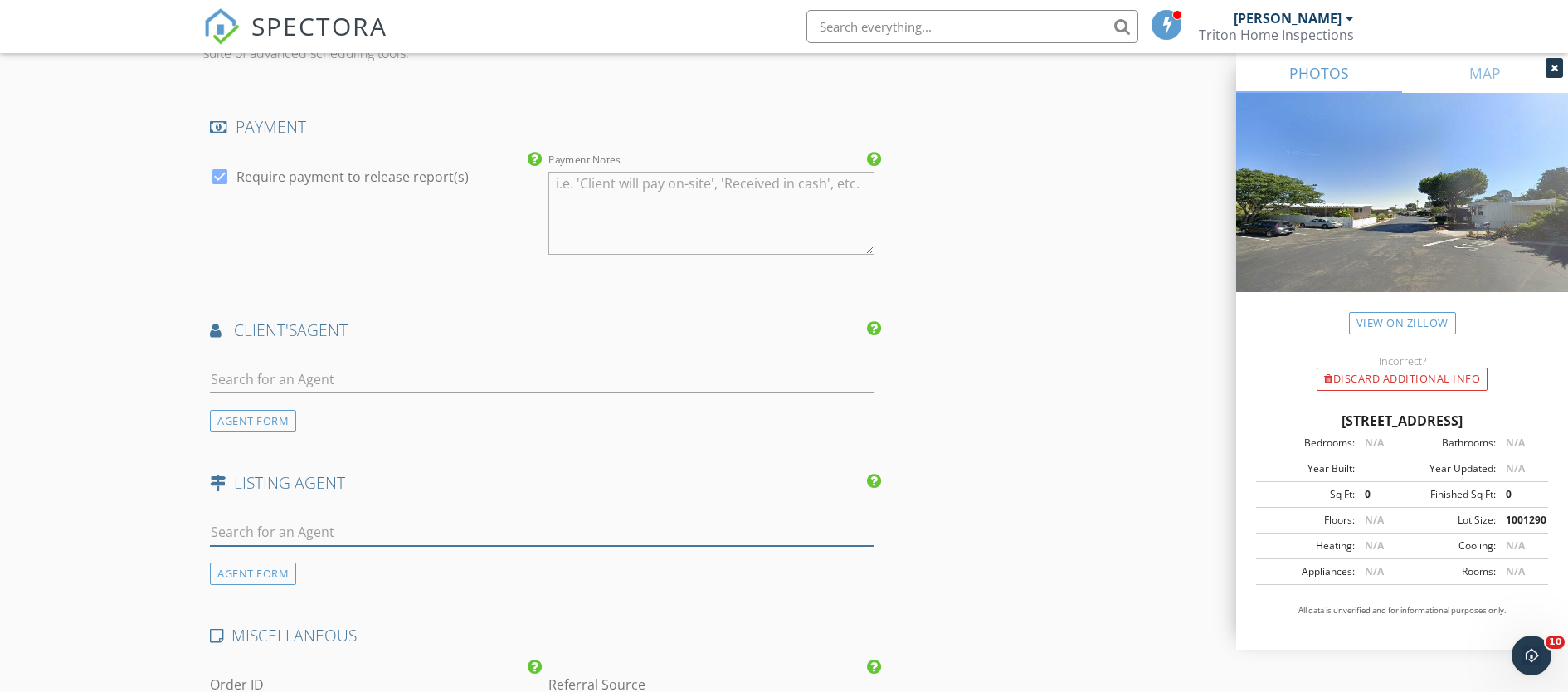
click at [293, 537] on input "text" at bounding box center [541, 532] width 664 height 28
type input "Ashley"
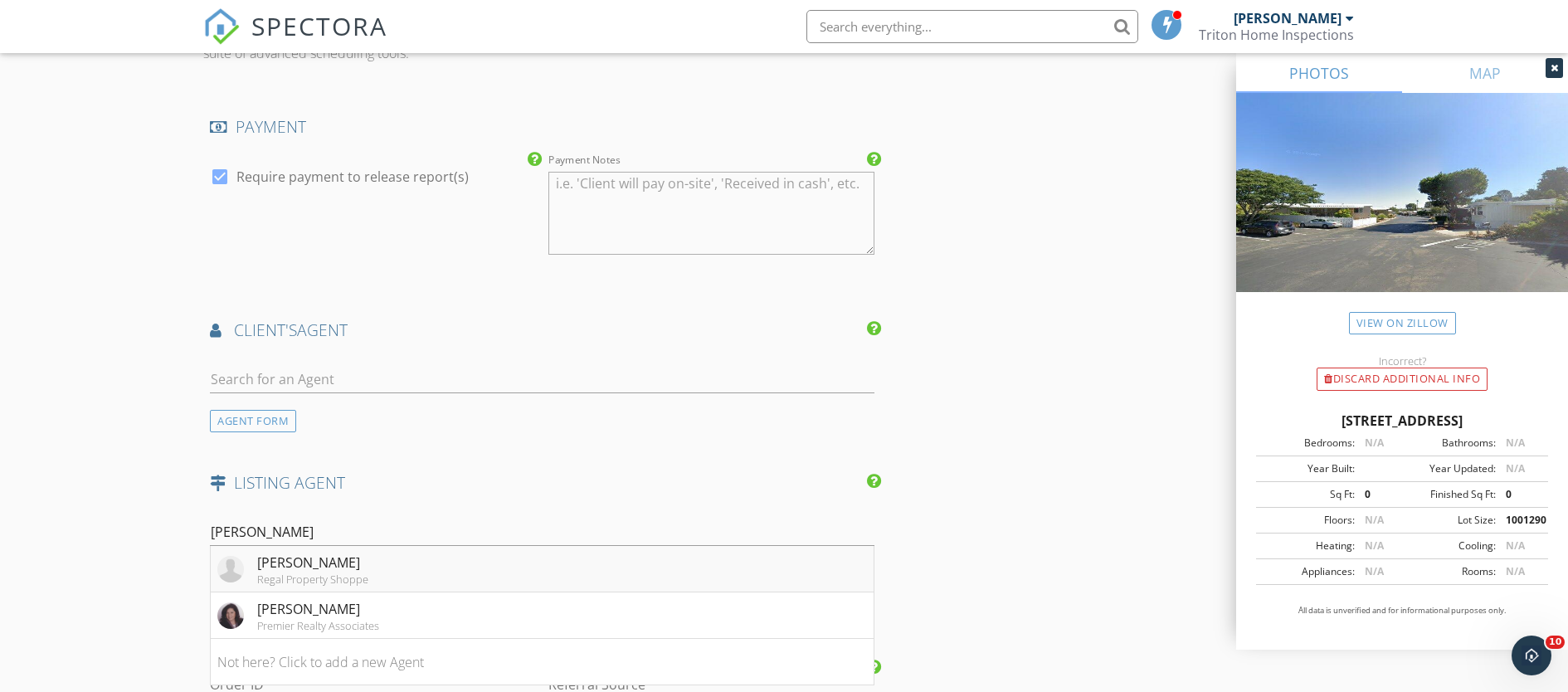
click at [387, 569] on li "Ashley Bedard Regal Property Shoppe" at bounding box center [541, 569] width 662 height 47
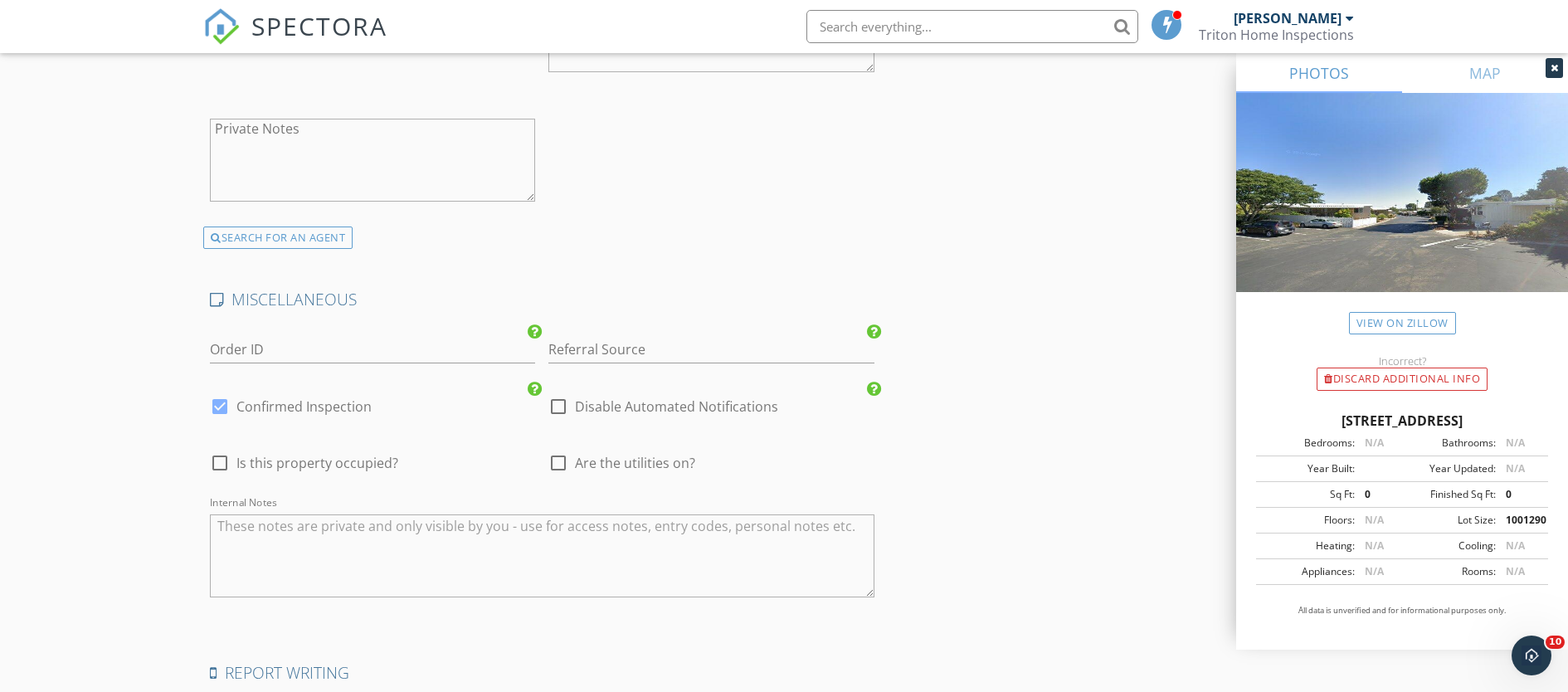
scroll to position [2876, 0]
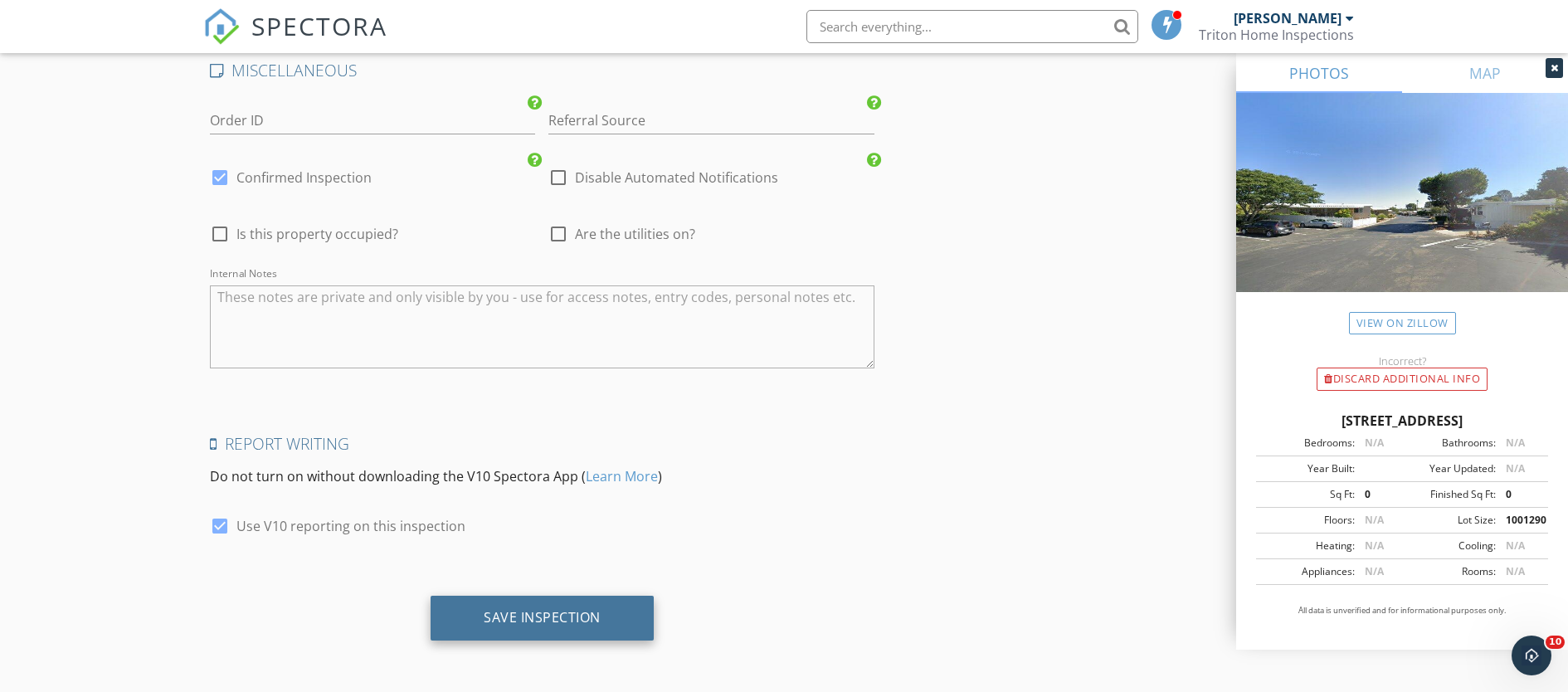
click at [510, 611] on div "Save Inspection" at bounding box center [541, 617] width 117 height 16
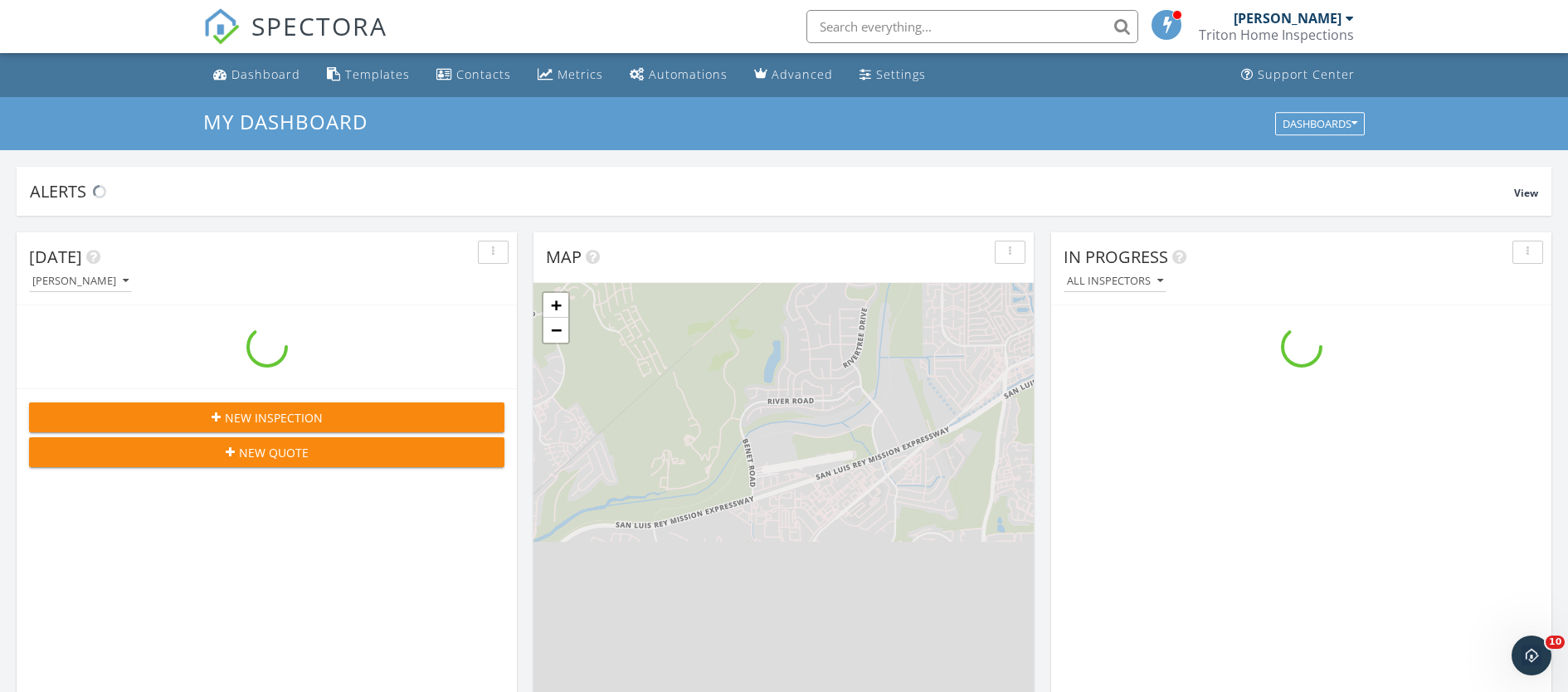
scroll to position [1536, 1594]
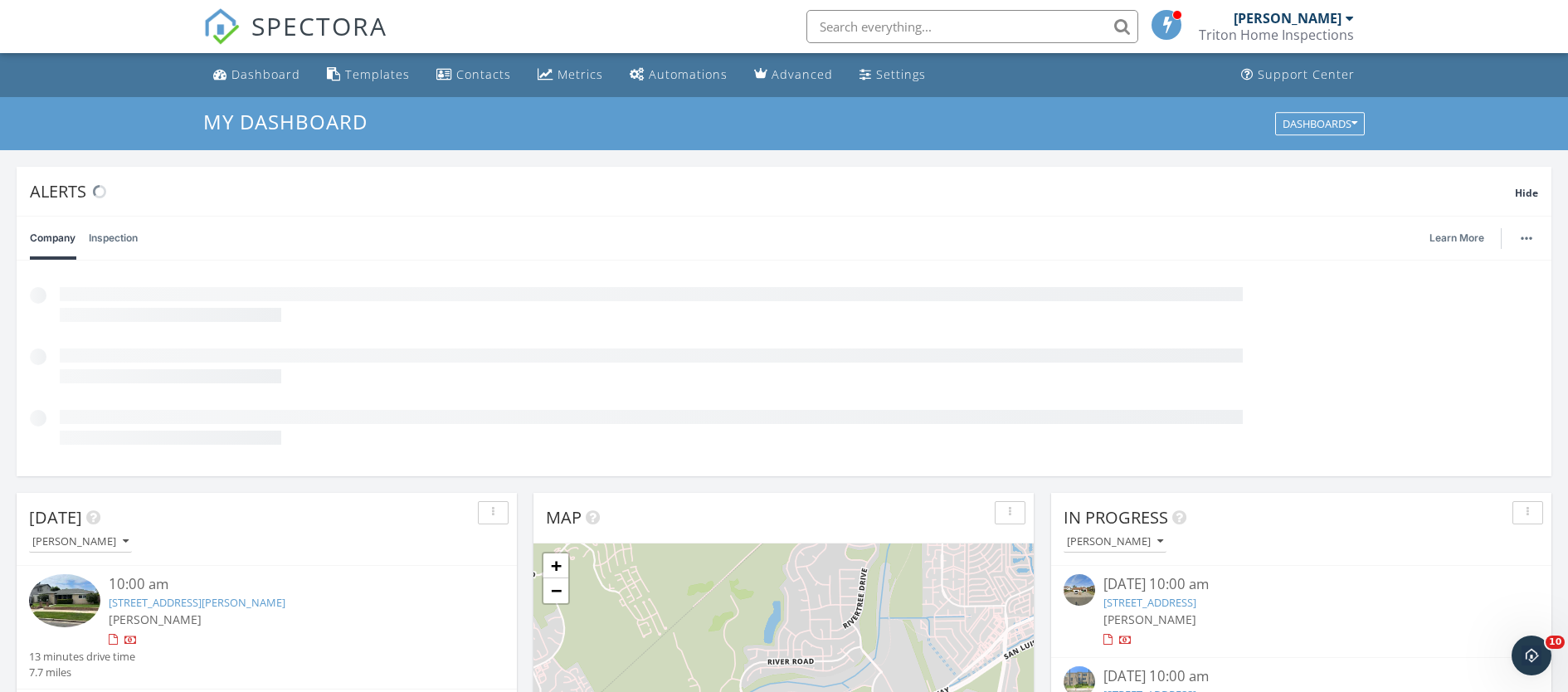
click at [947, 28] on input "text" at bounding box center [972, 26] width 332 height 33
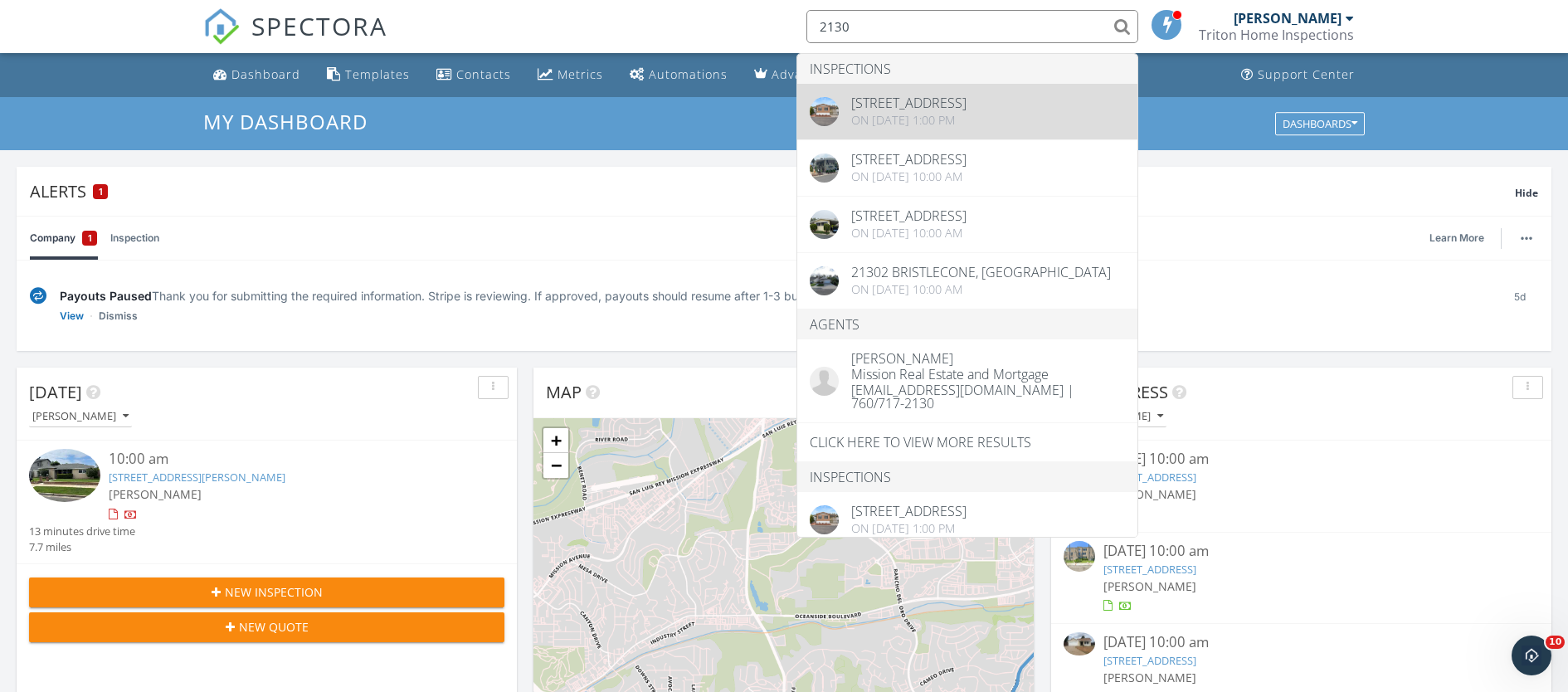
type input "2130"
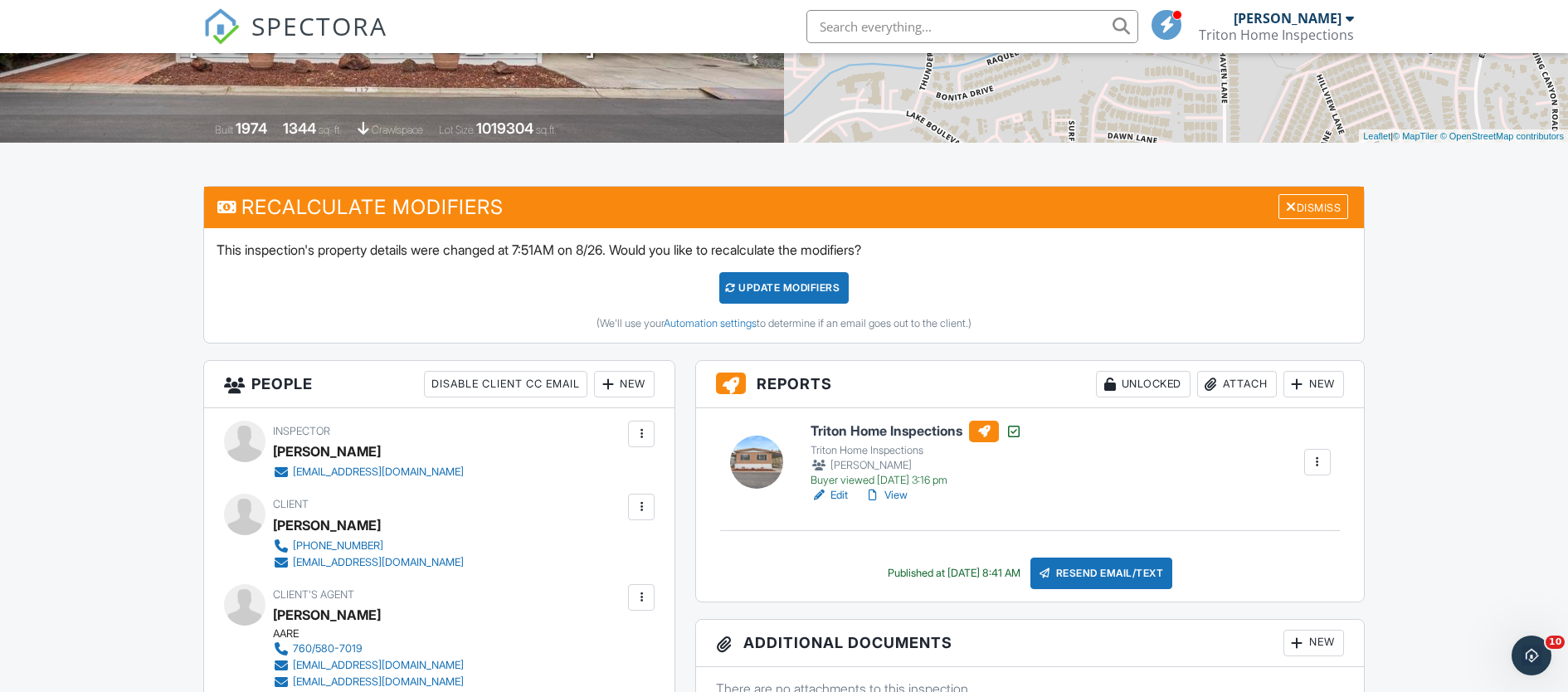
scroll to position [300, 0]
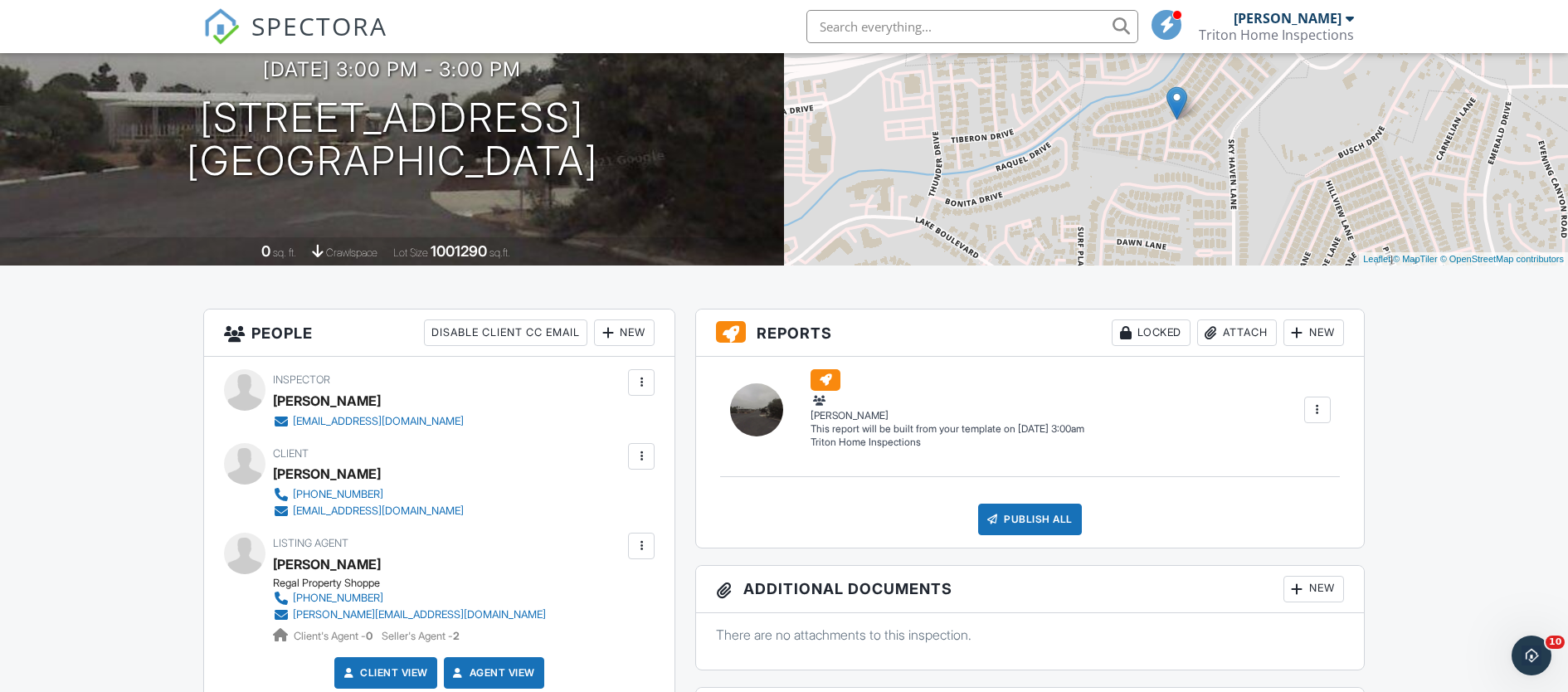
click at [631, 336] on div "New" at bounding box center [624, 333] width 61 height 27
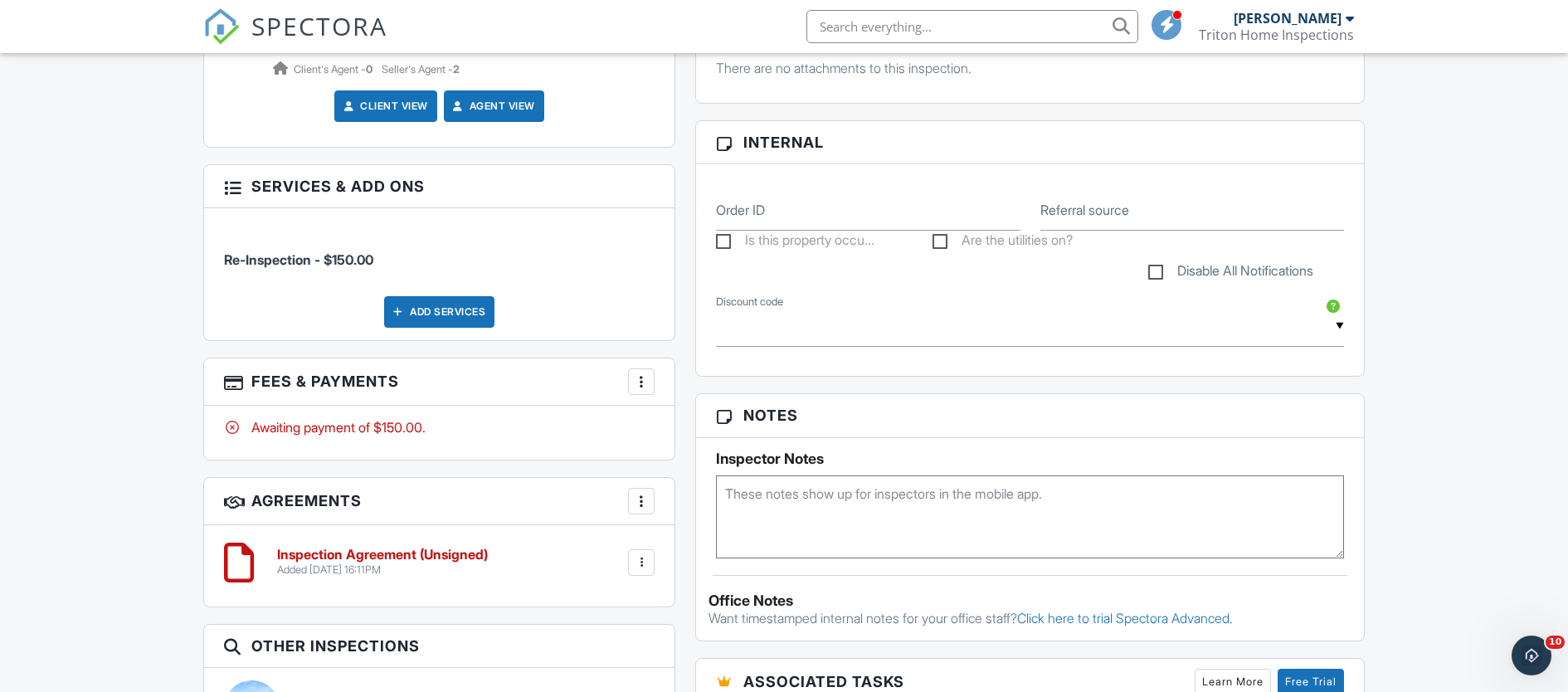
scroll to position [746, 0]
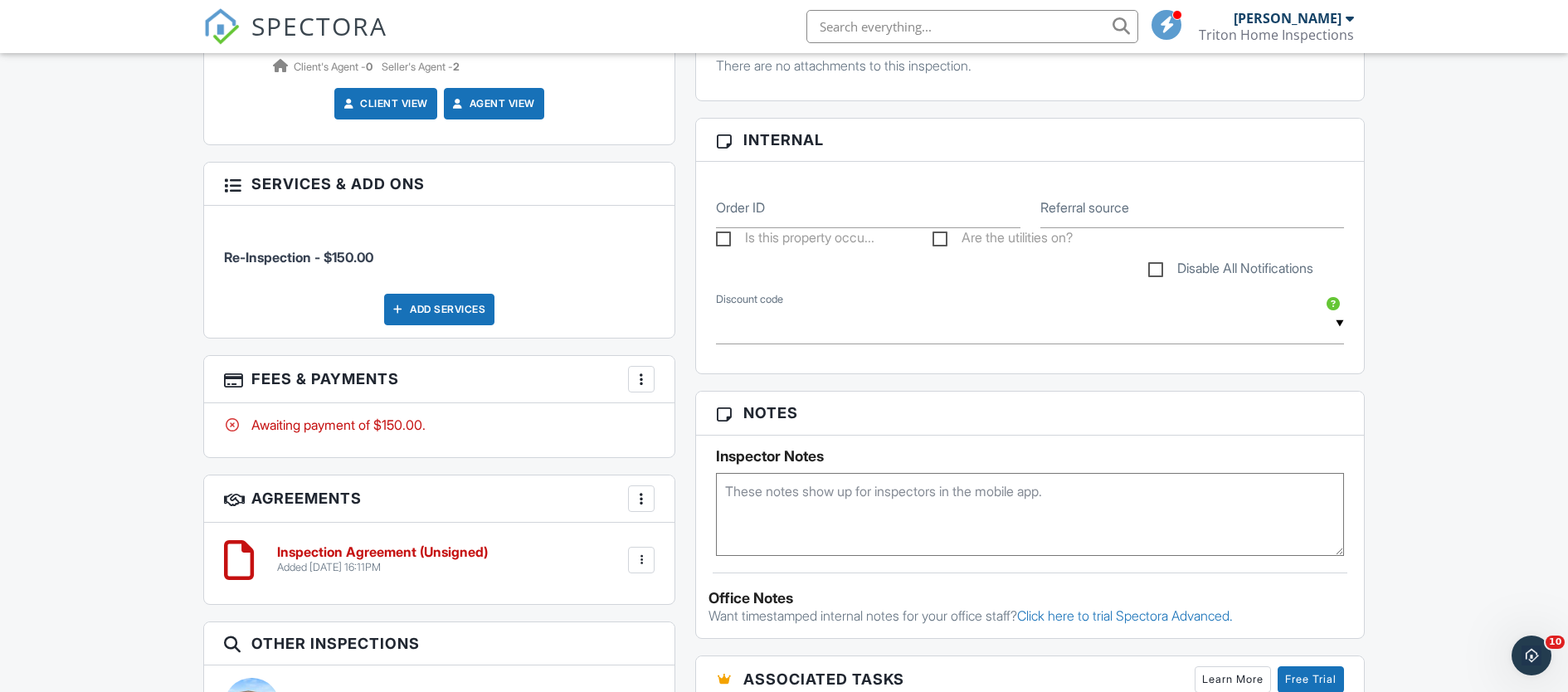
click at [639, 377] on div at bounding box center [641, 378] width 16 height 16
click at [148, 439] on div "Dashboard Templates Contacts Metrics Automations Advanced Settings Support Cent…" at bounding box center [784, 369] width 1568 height 2127
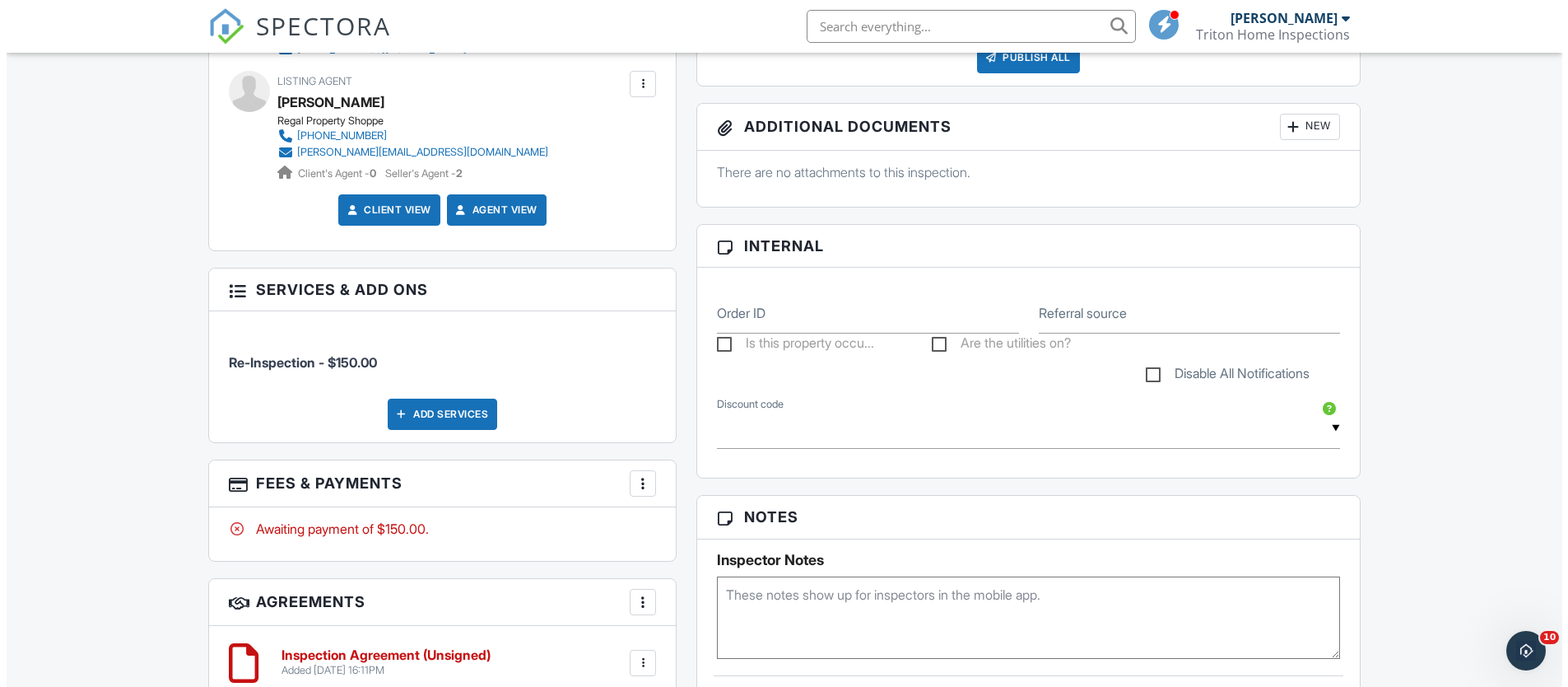
scroll to position [649, 0]
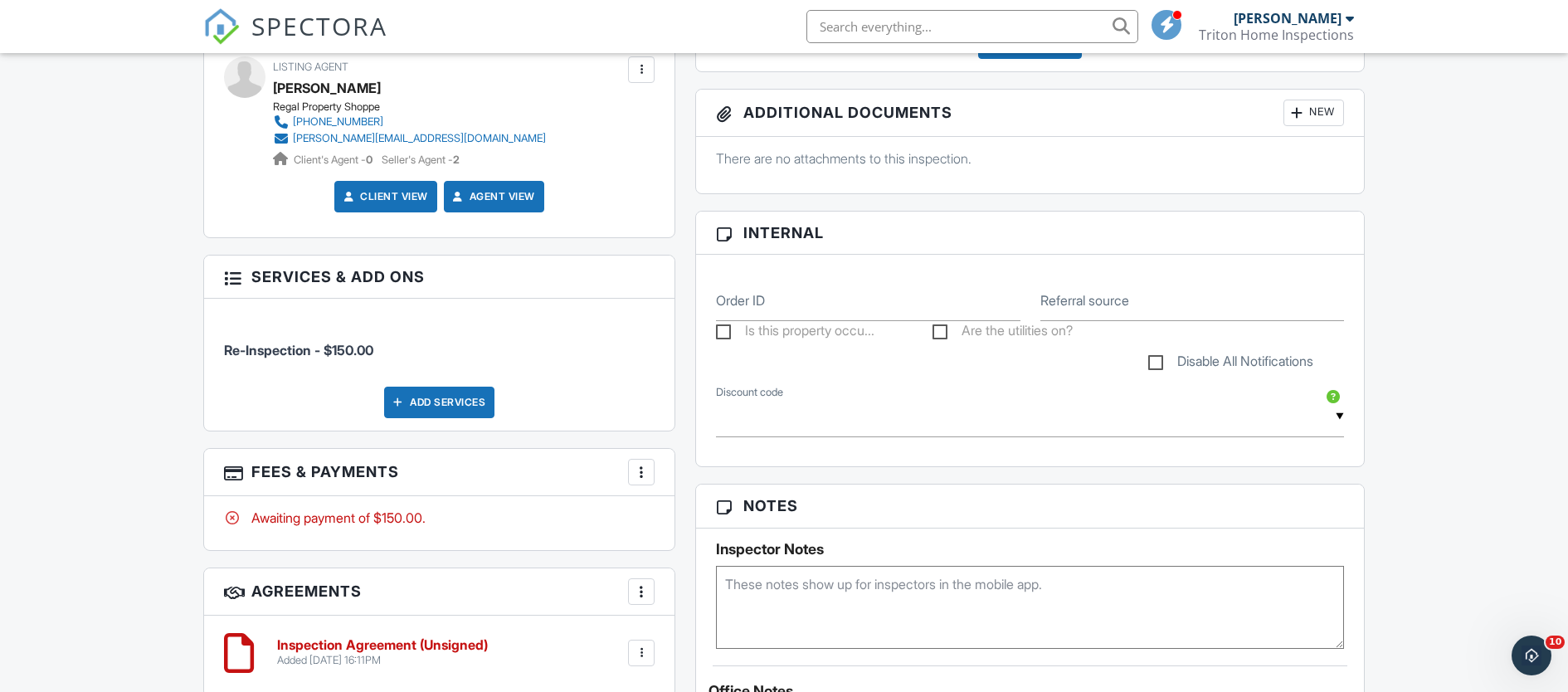
click at [643, 471] on div at bounding box center [641, 472] width 16 height 16
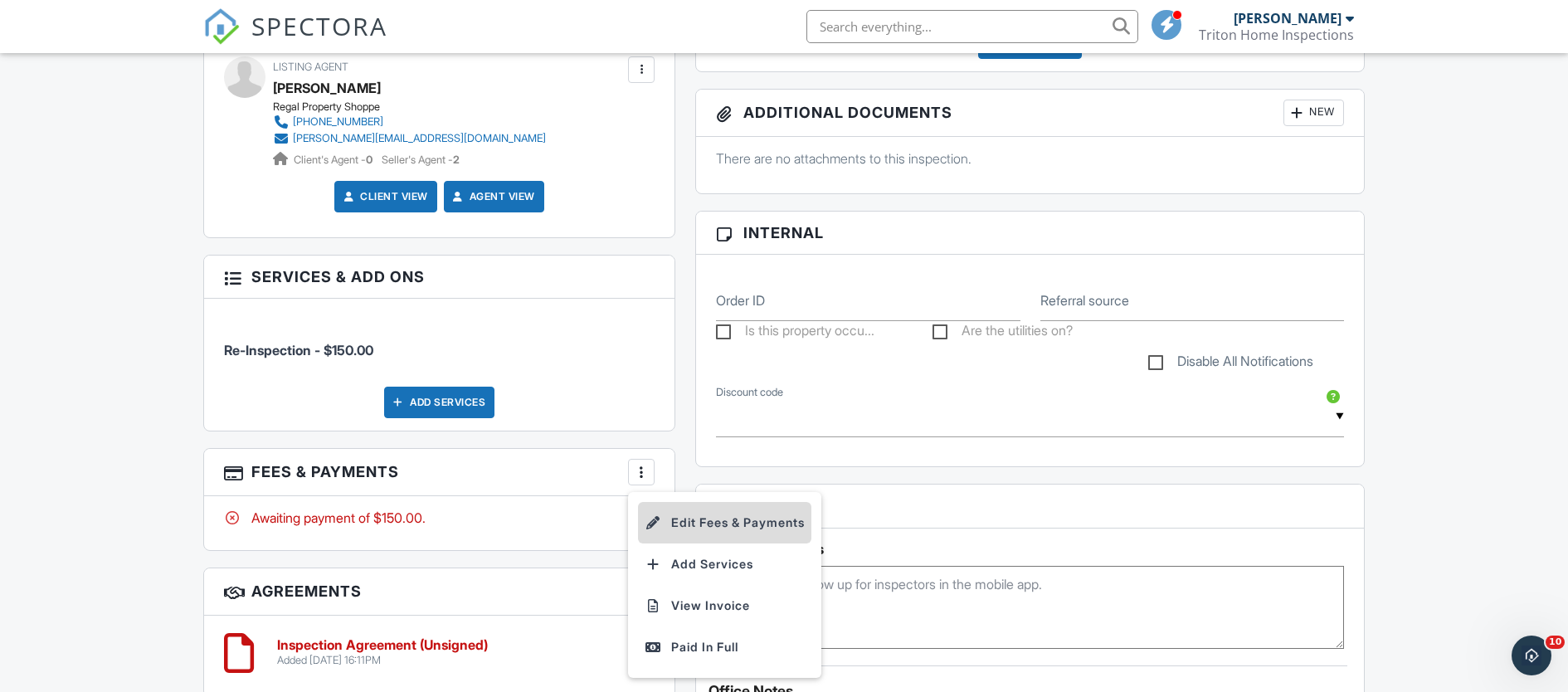
click at [707, 519] on li "Edit Fees & Payments" at bounding box center [724, 523] width 173 height 42
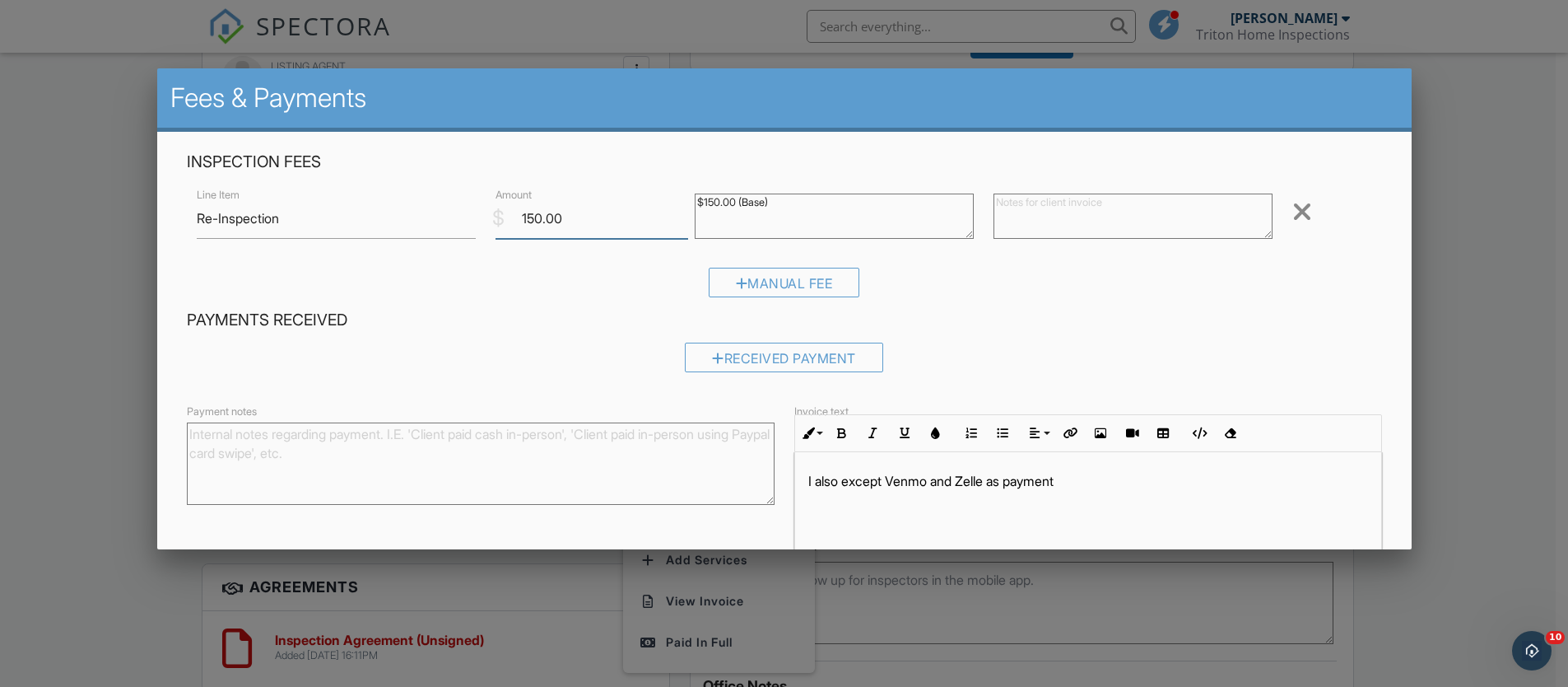
drag, startPoint x: 567, startPoint y: 218, endPoint x: 508, endPoint y: 213, distance: 59.2
click at [508, 213] on input "150.00" at bounding box center [592, 219] width 193 height 41
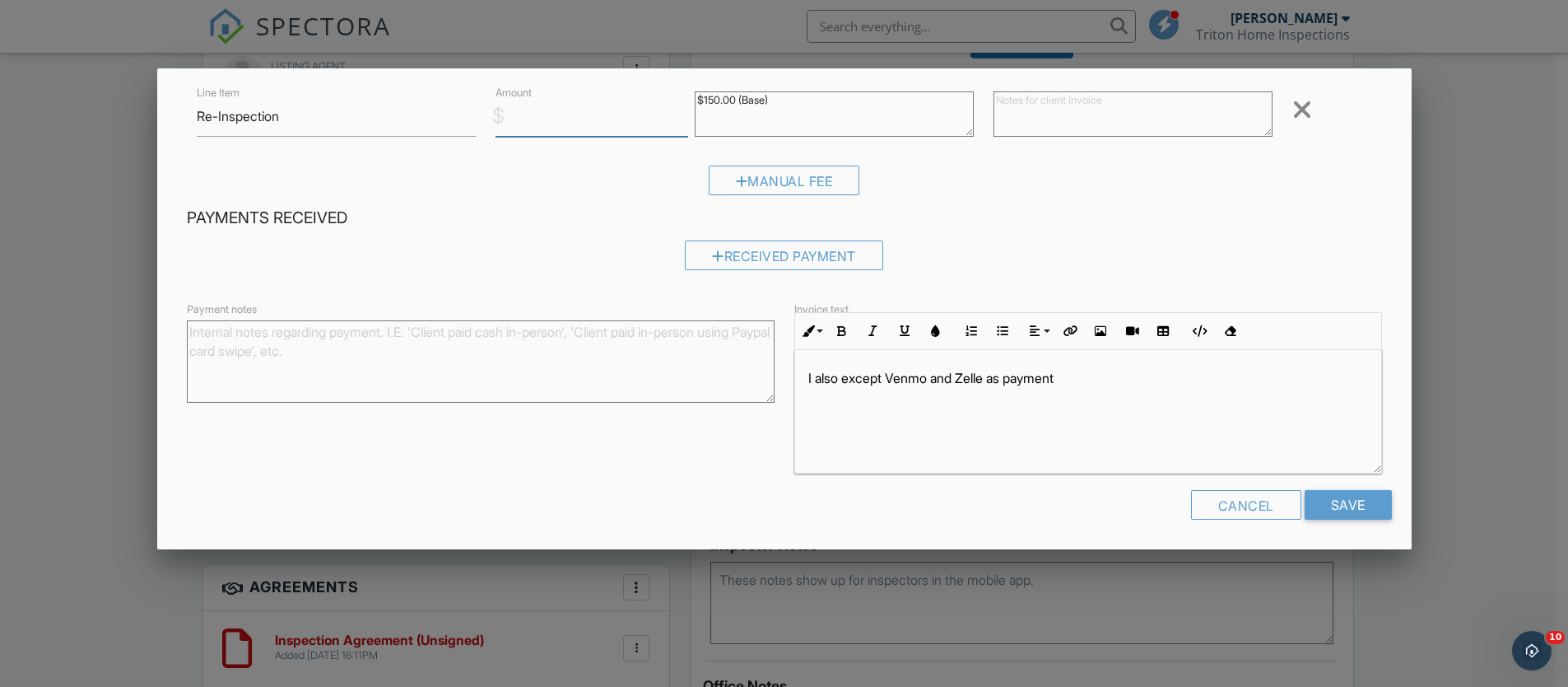
scroll to position [105, 0]
click at [1327, 490] on input "Save" at bounding box center [1349, 502] width 87 height 29
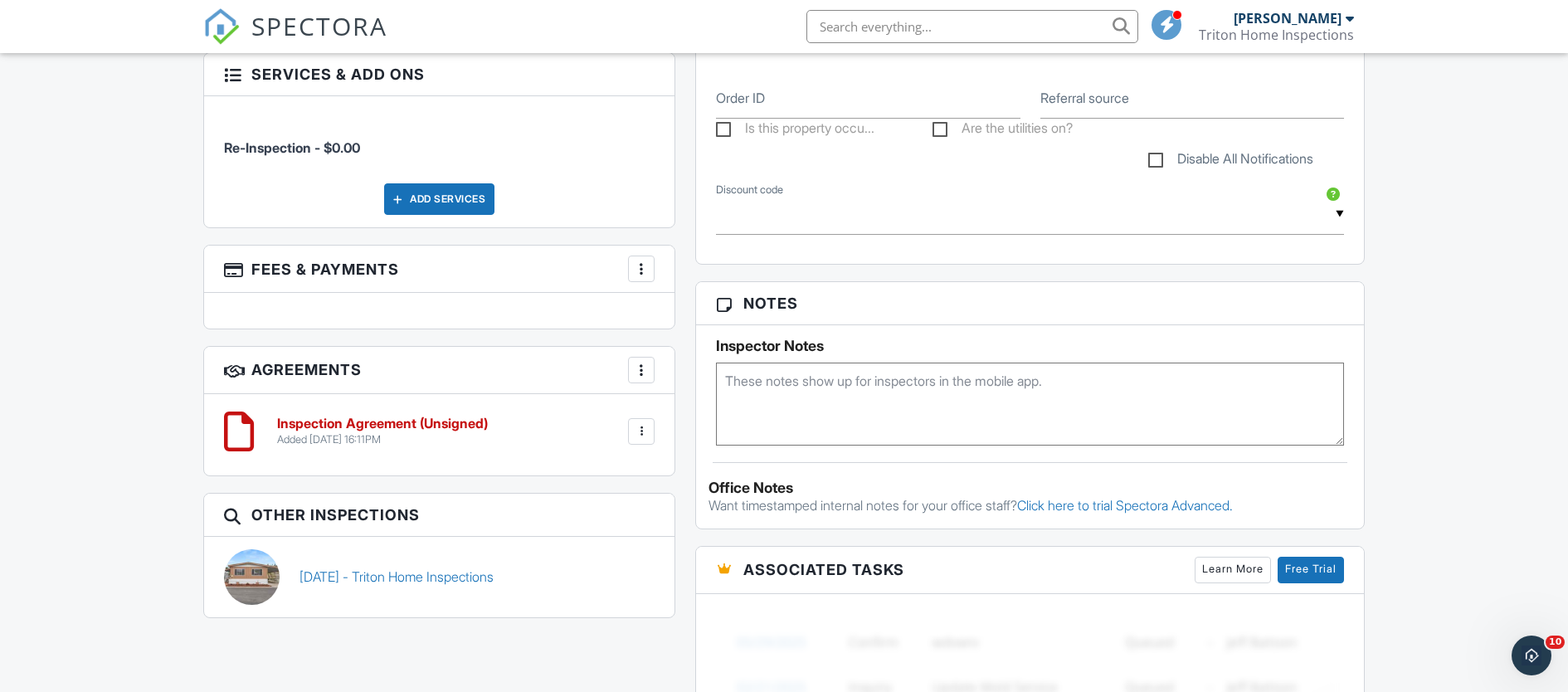
scroll to position [1034, 0]
